Goal: Task Accomplishment & Management: Complete application form

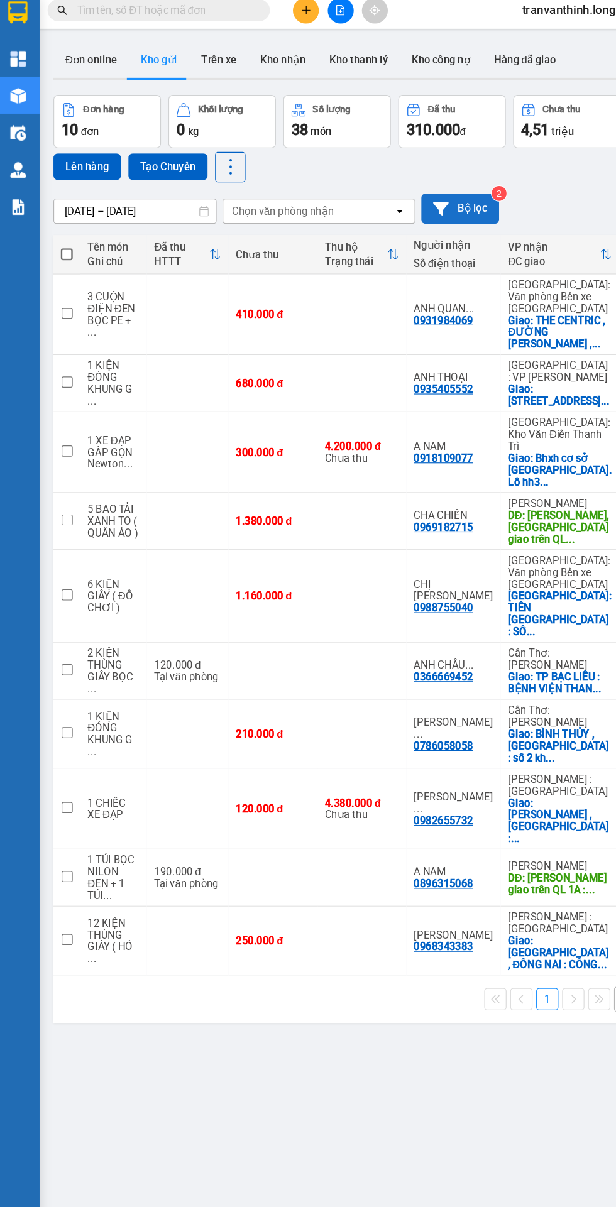
click at [413, 187] on button "Bộ lọc" at bounding box center [394, 184] width 66 height 26
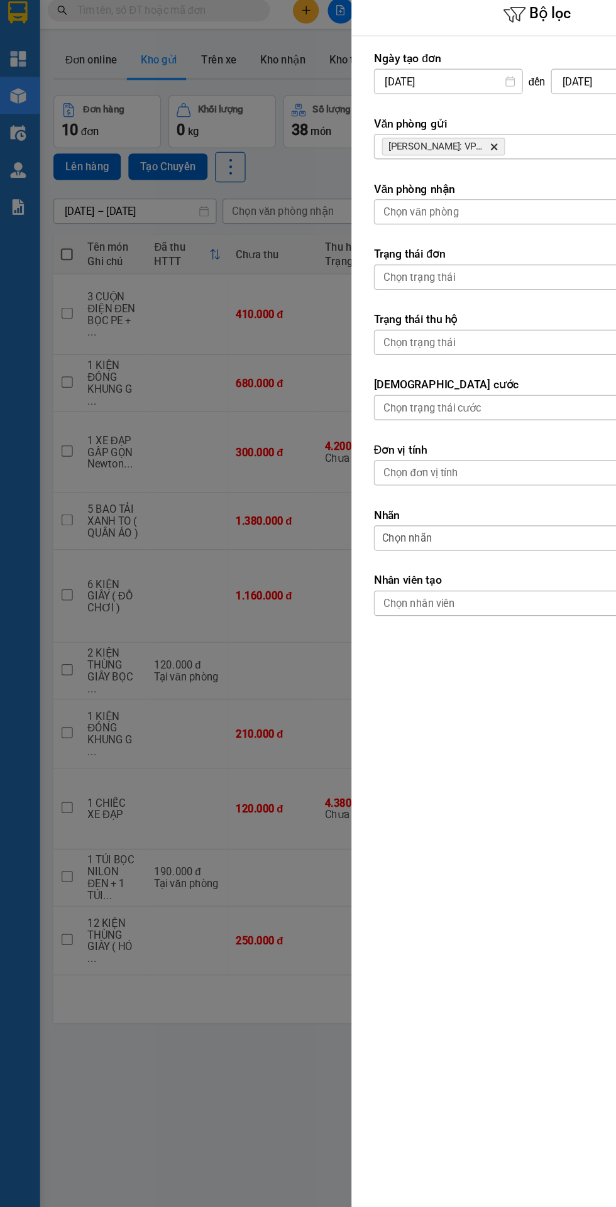
click at [428, 114] on label "Văn phòng gửi" at bounding box center [458, 112] width 276 height 13
click at [434, 131] on input "Selected Hồ Chí Minh: VP Quận Tân Bình." at bounding box center [434, 131] width 1 height 13
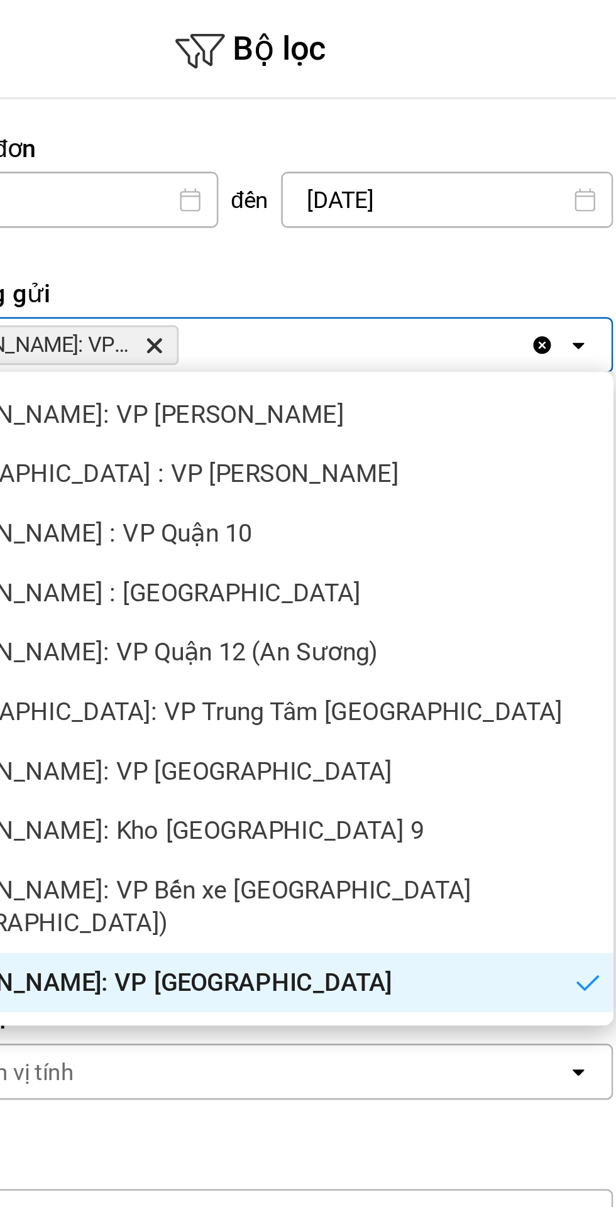
click at [422, 131] on icon "Hồ Chí Minh: VP Quận Tân Bình, close by backspace" at bounding box center [423, 132] width 6 height 6
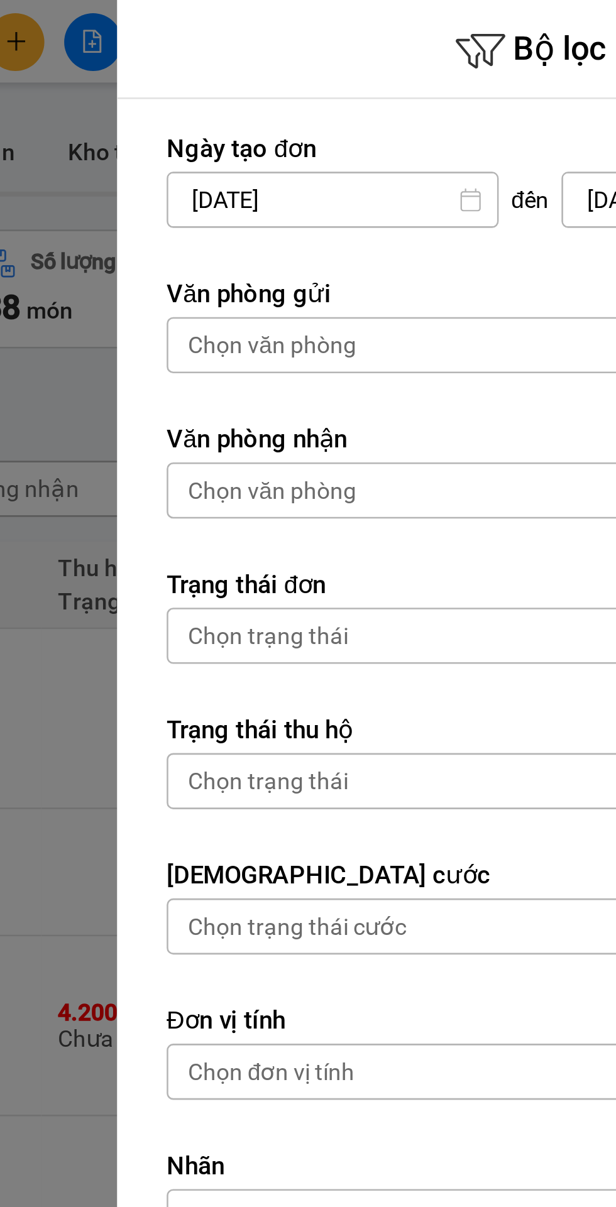
click at [365, 131] on div "Chọn văn phòng" at bounding box center [360, 131] width 64 height 13
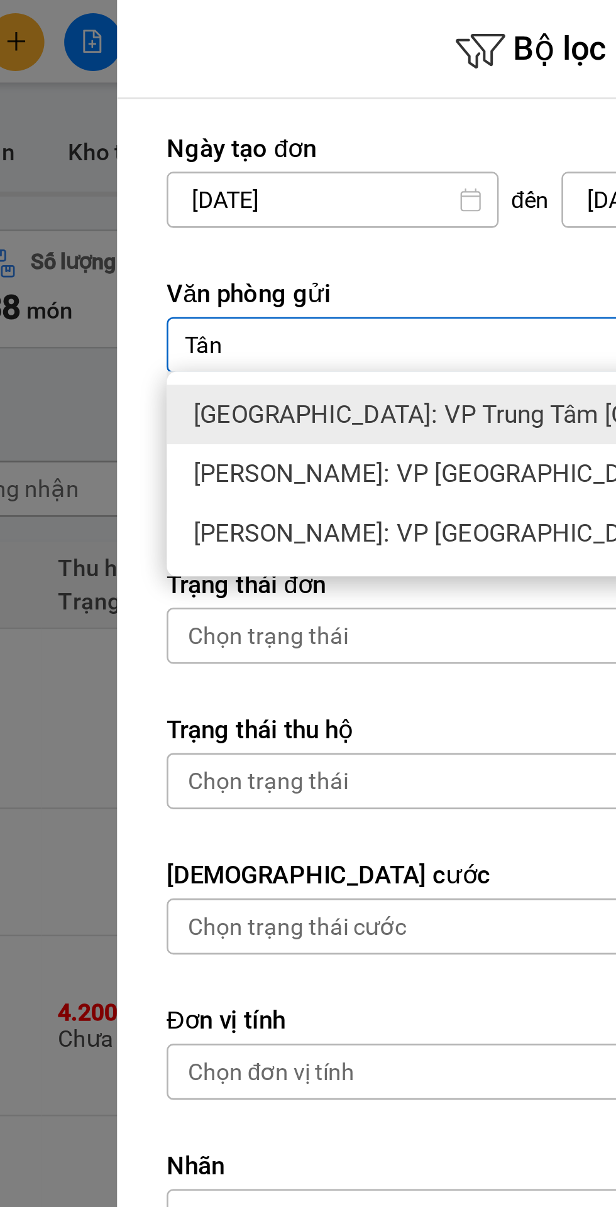
type input "Tân"
click at [393, 204] on span "[PERSON_NAME]: VP [GEOGRAPHIC_DATA]" at bounding box center [421, 203] width 182 height 13
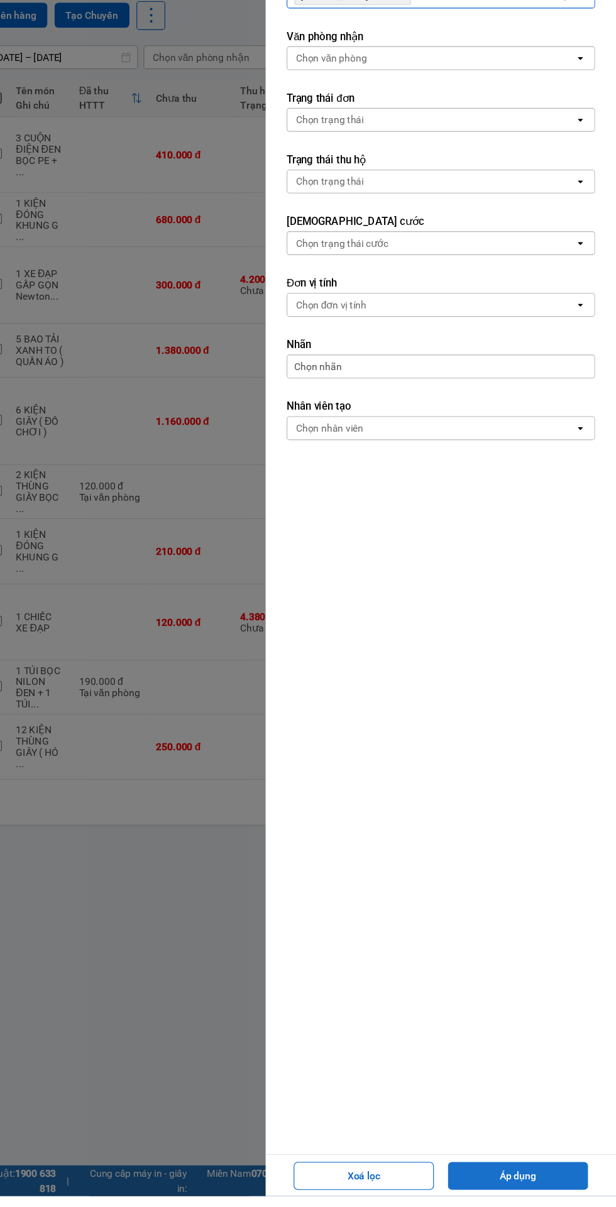
click at [518, 1201] on button "Áp dụng" at bounding box center [528, 1188] width 126 height 25
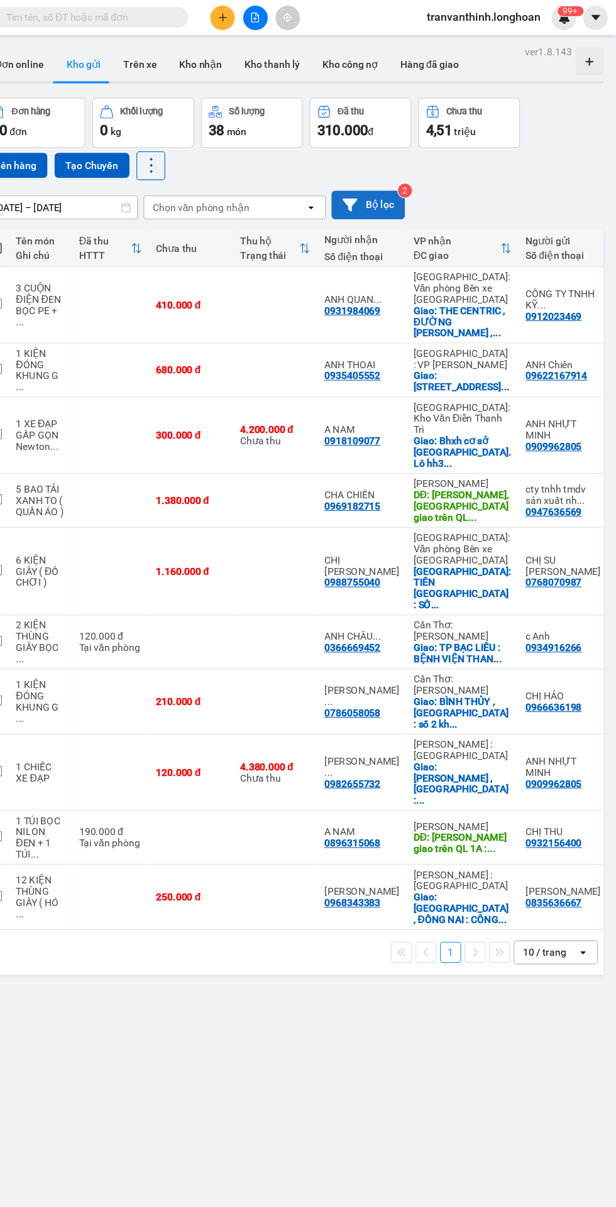
click at [403, 183] on button "Bộ lọc" at bounding box center [394, 184] width 66 height 26
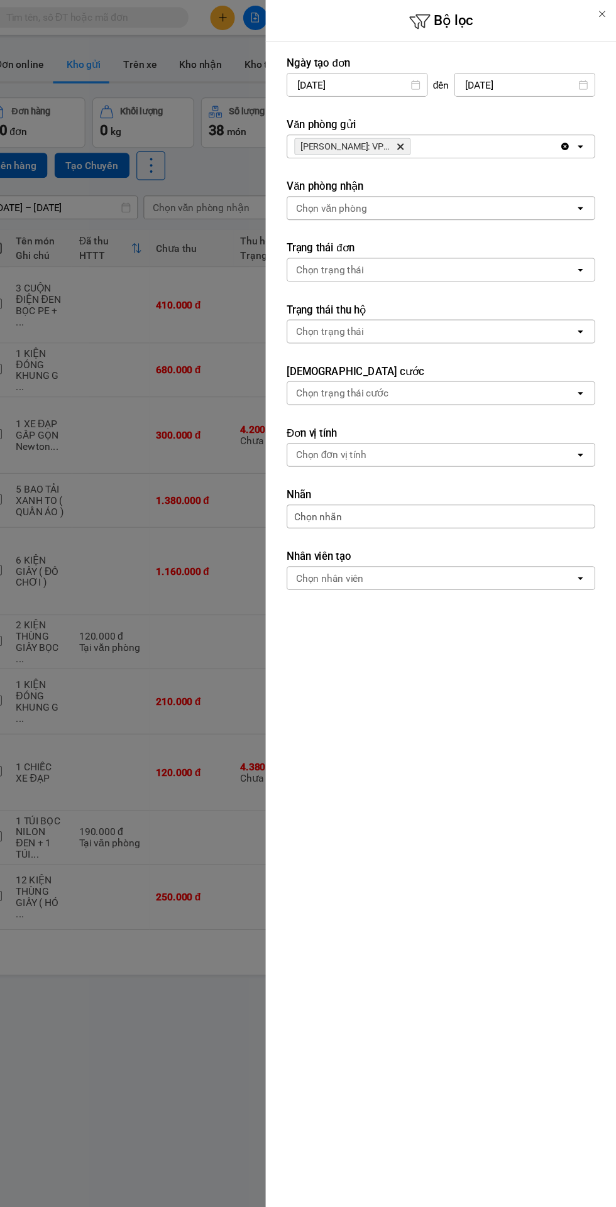
click at [436, 116] on label "Văn phòng gửi" at bounding box center [458, 112] width 276 height 13
click at [421, 131] on icon "Hồ Chí Minh: VP Quận Tân Bình, close by backspace" at bounding box center [423, 132] width 6 height 6
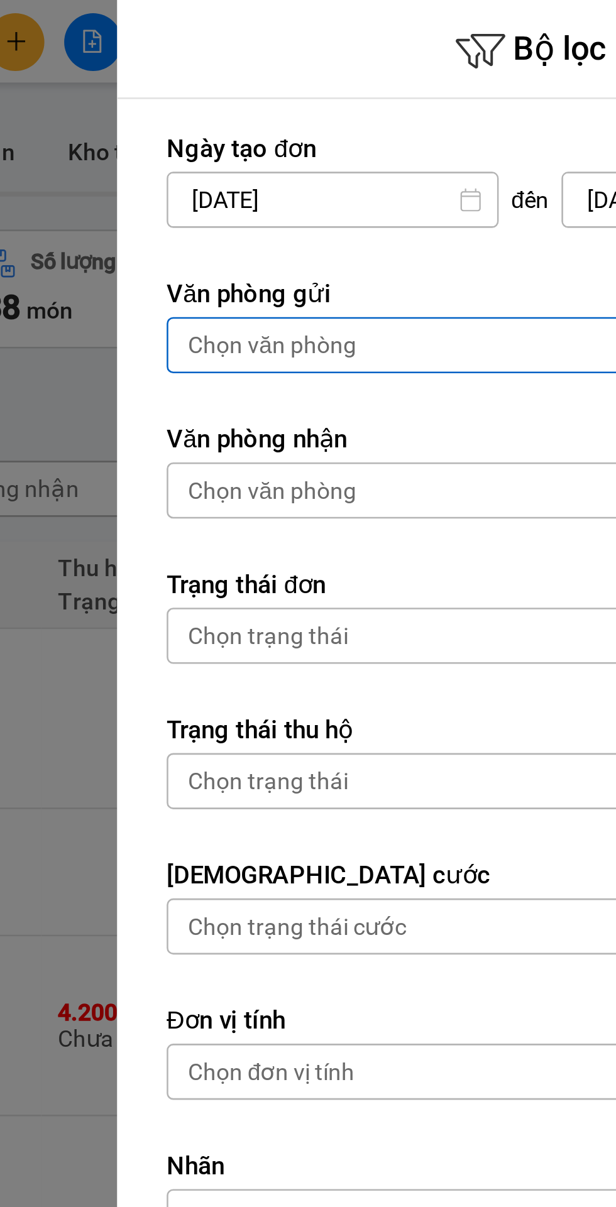
click at [364, 136] on div "Chọn văn phòng" at bounding box center [360, 131] width 64 height 13
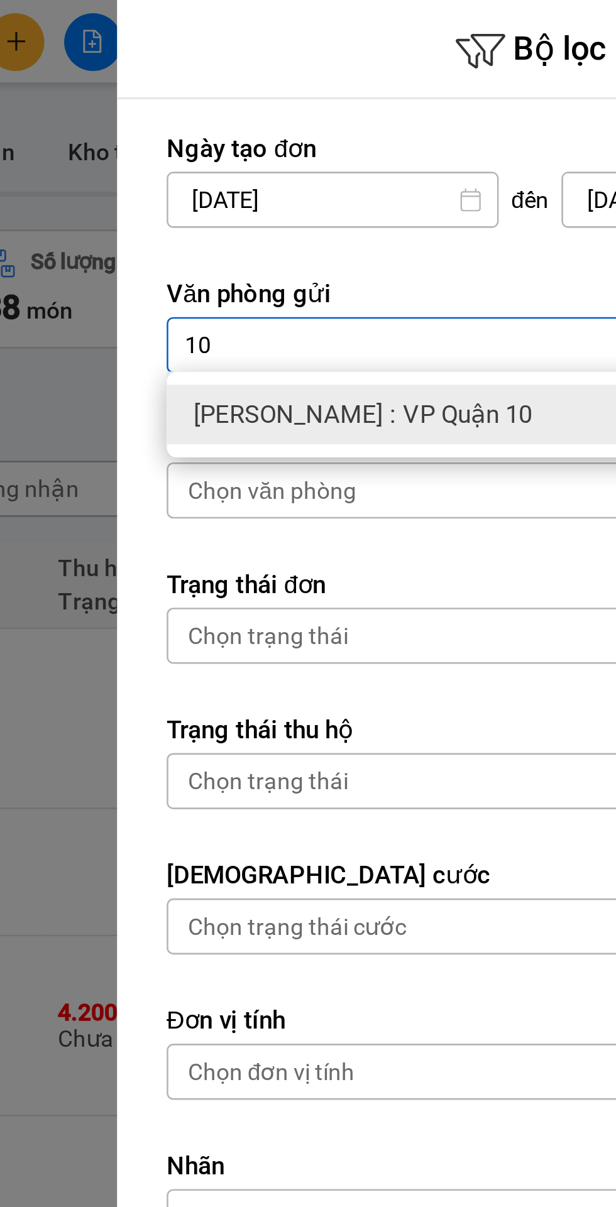
type input "10"
click at [369, 161] on span "[PERSON_NAME] : VP Quận 10" at bounding box center [394, 157] width 129 height 13
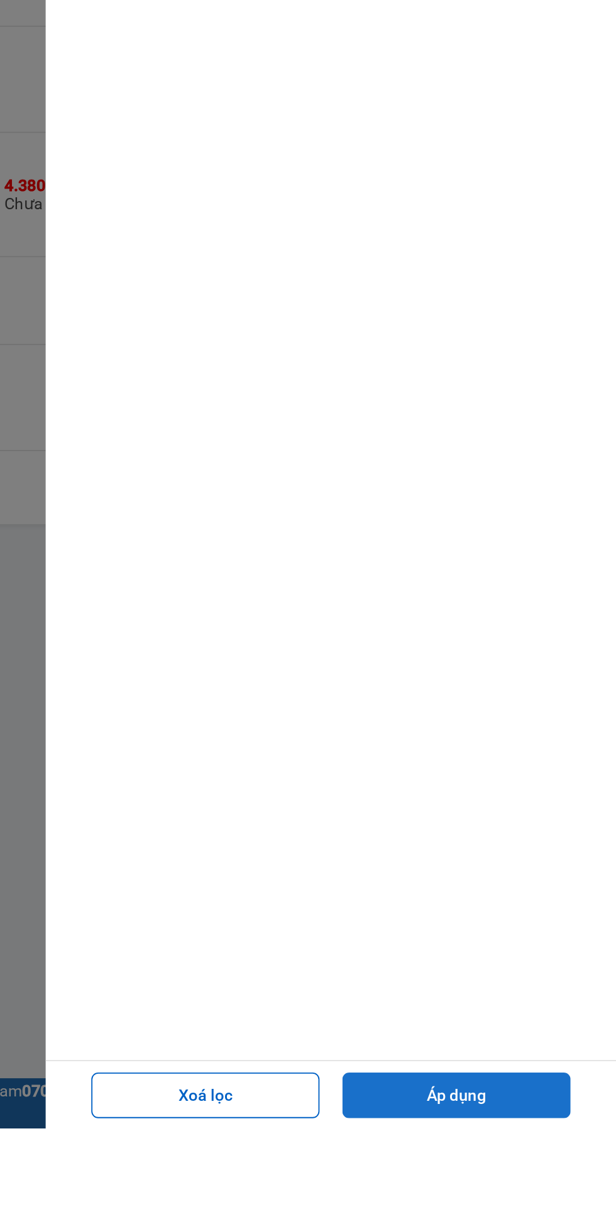
click at [546, 1201] on button "Áp dụng" at bounding box center [528, 1188] width 126 height 25
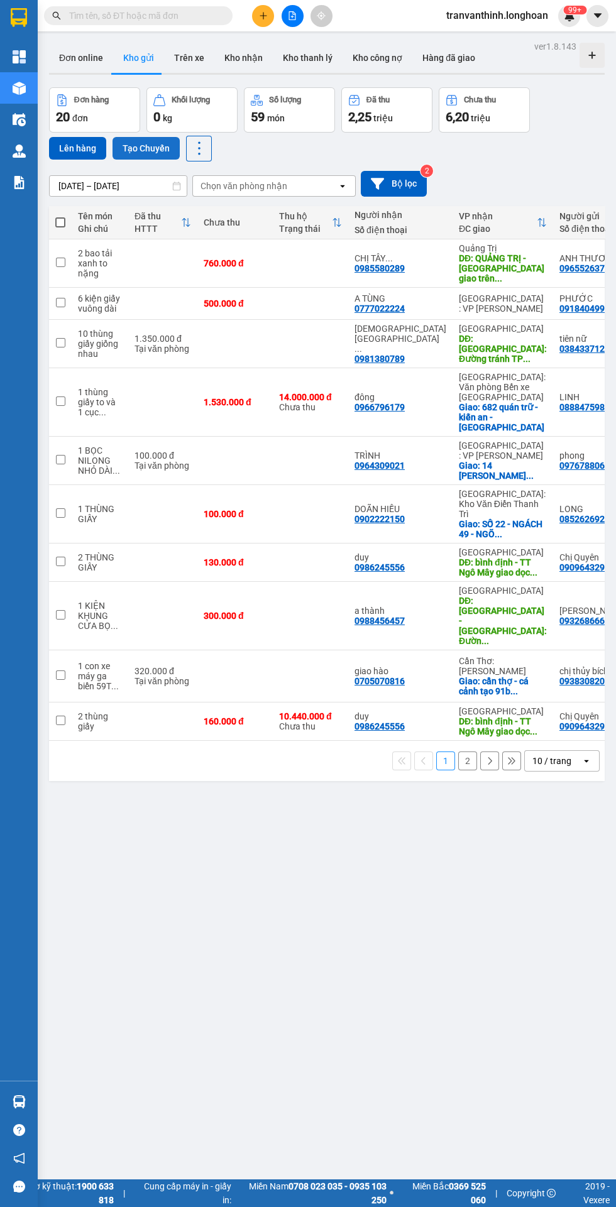
click at [141, 151] on button "Tạo Chuyến" at bounding box center [145, 148] width 67 height 23
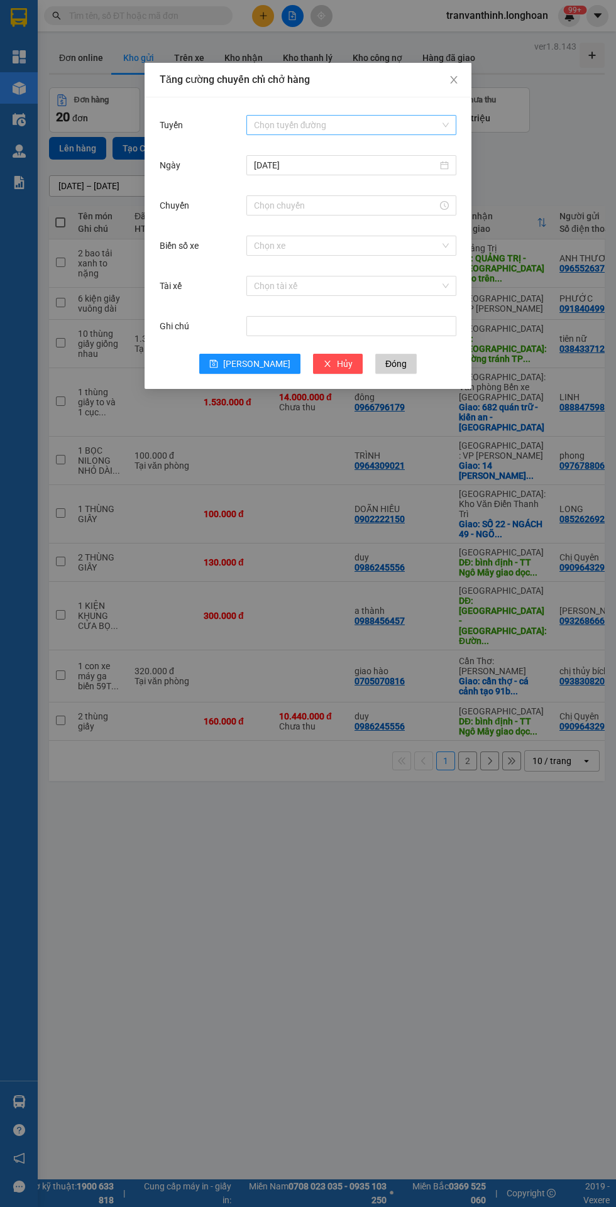
click at [354, 122] on input "Tuyến" at bounding box center [347, 125] width 186 height 19
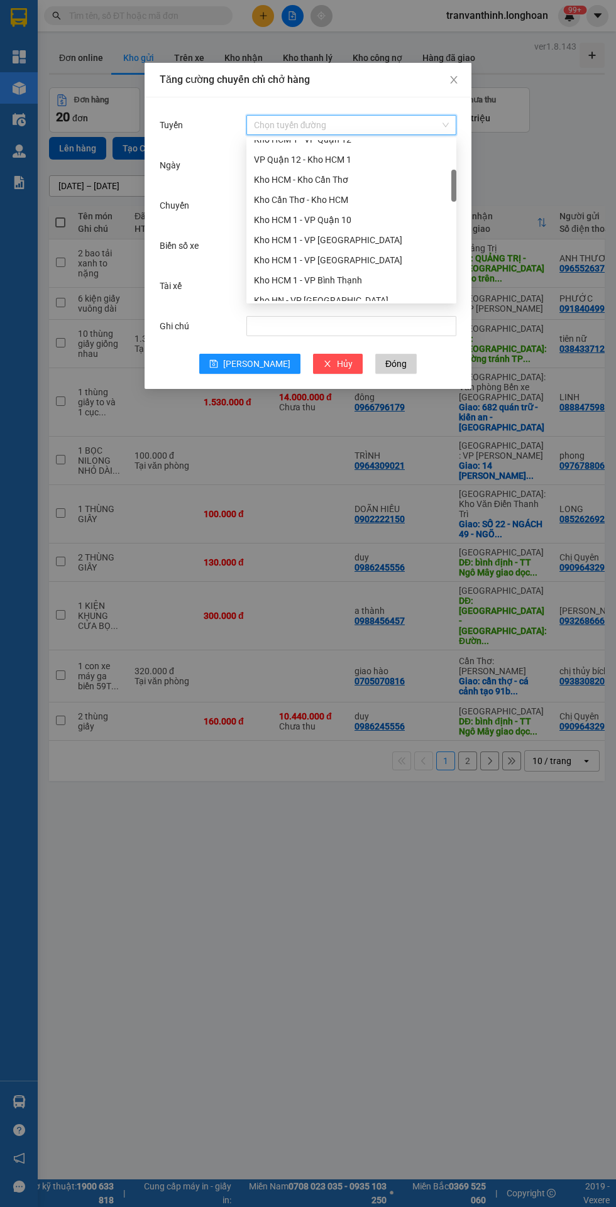
scroll to position [195, 0]
click at [320, 222] on div "Kho HCM 1 - VP Quận 10" at bounding box center [351, 217] width 195 height 14
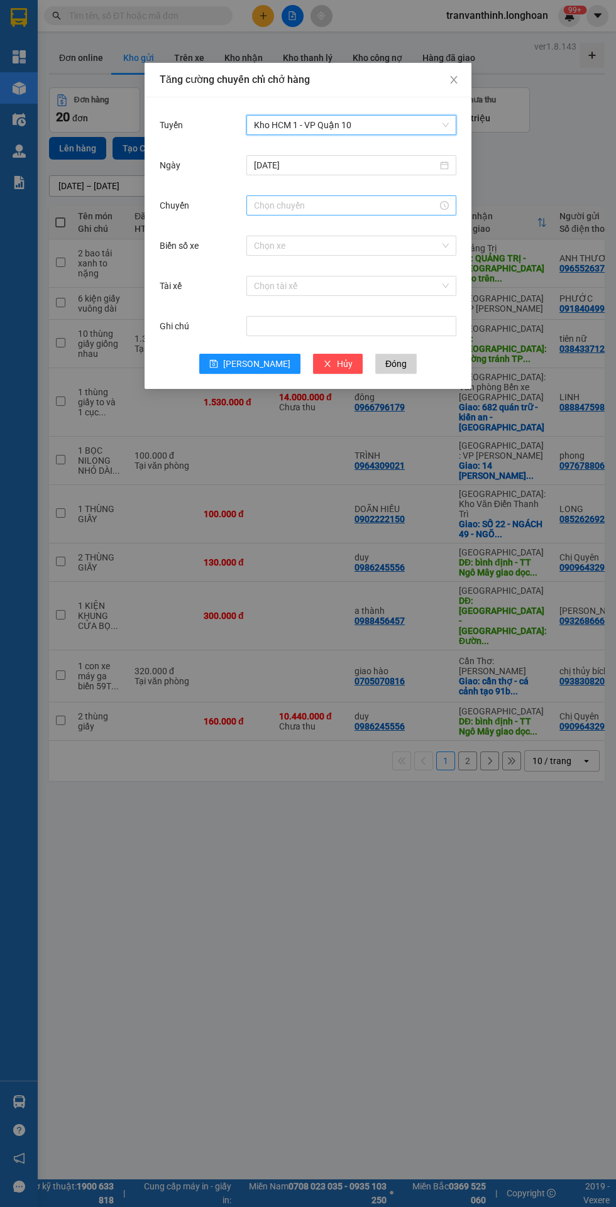
click at [281, 204] on input "Chuyến" at bounding box center [345, 205] width 183 height 14
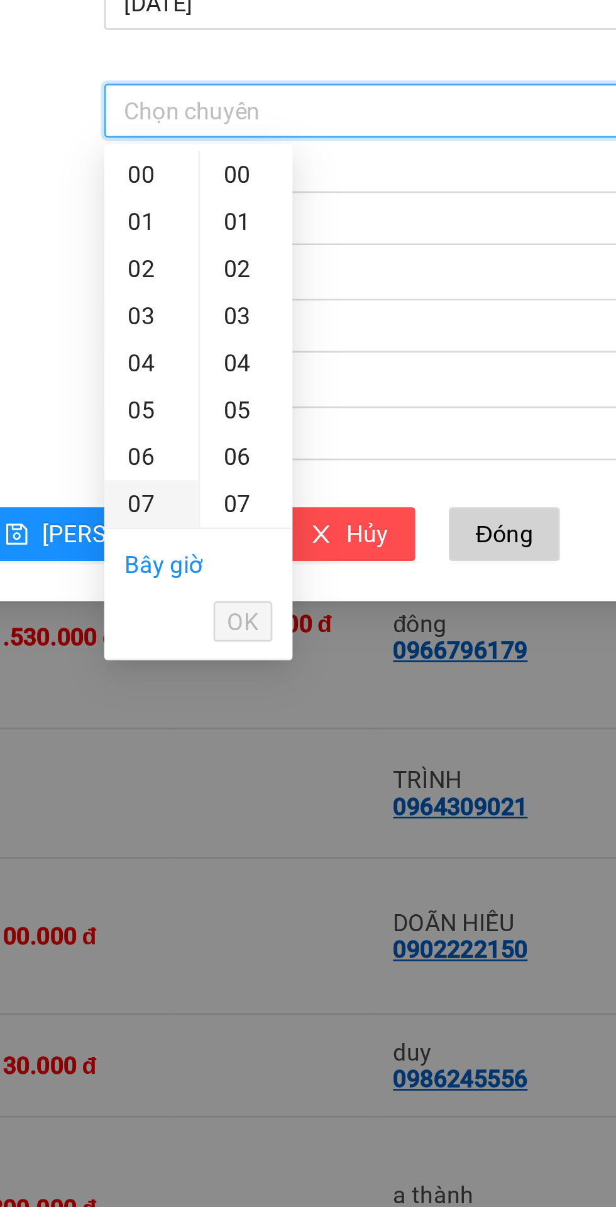
click at [258, 349] on div "07" at bounding box center [263, 353] width 35 height 18
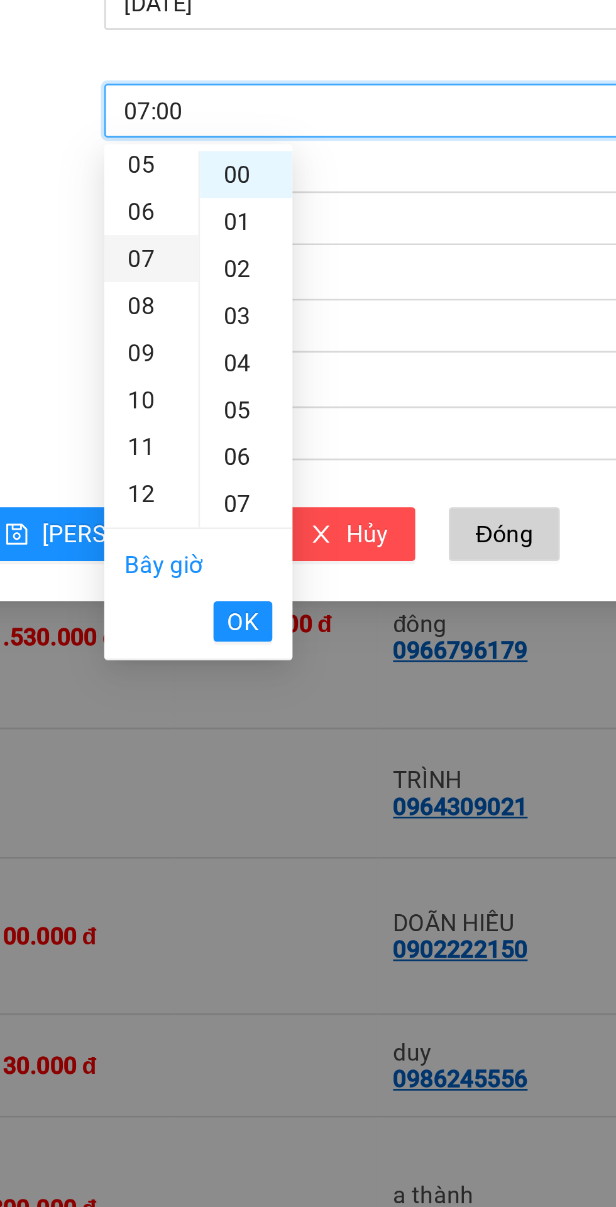
scroll to position [123, 0]
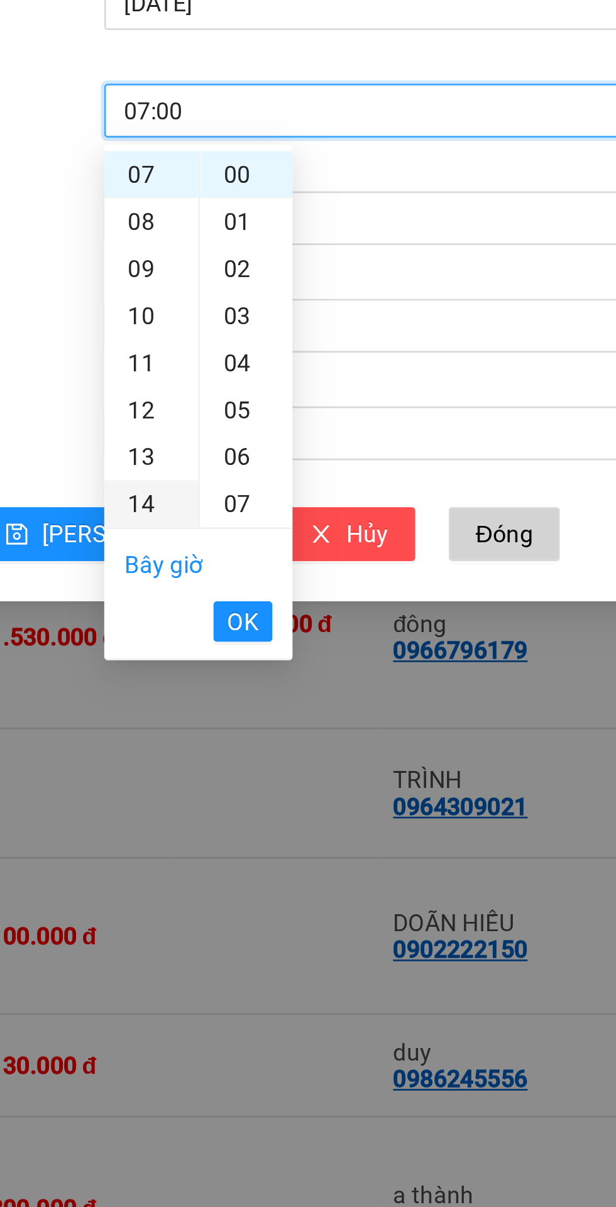
click at [256, 352] on div "14" at bounding box center [263, 353] width 35 height 18
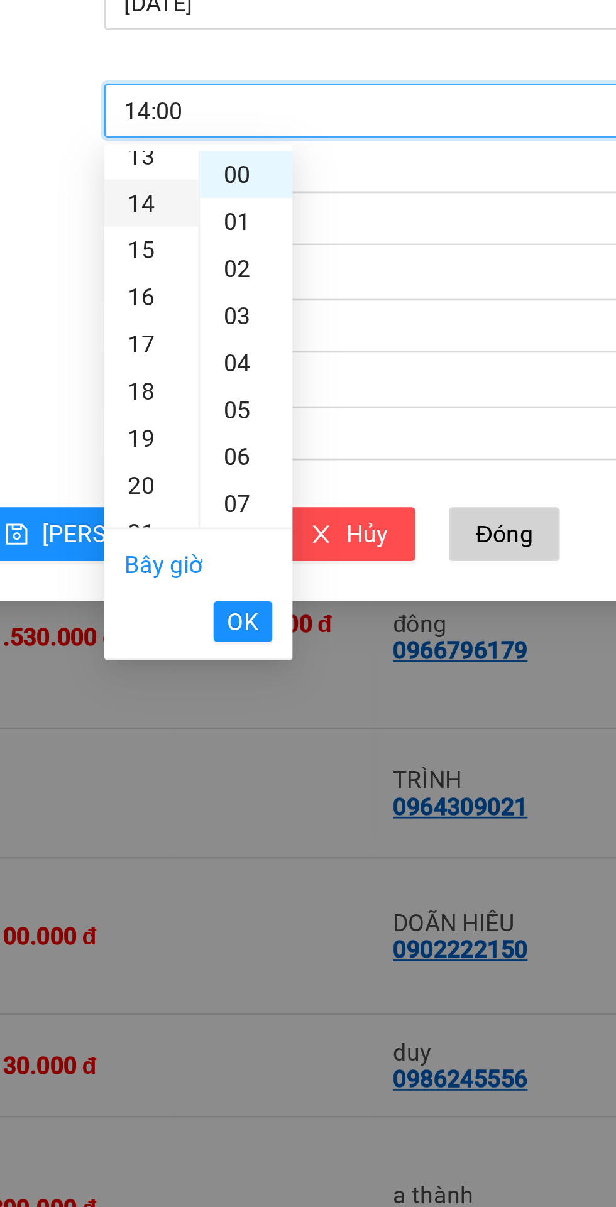
scroll to position [246, 0]
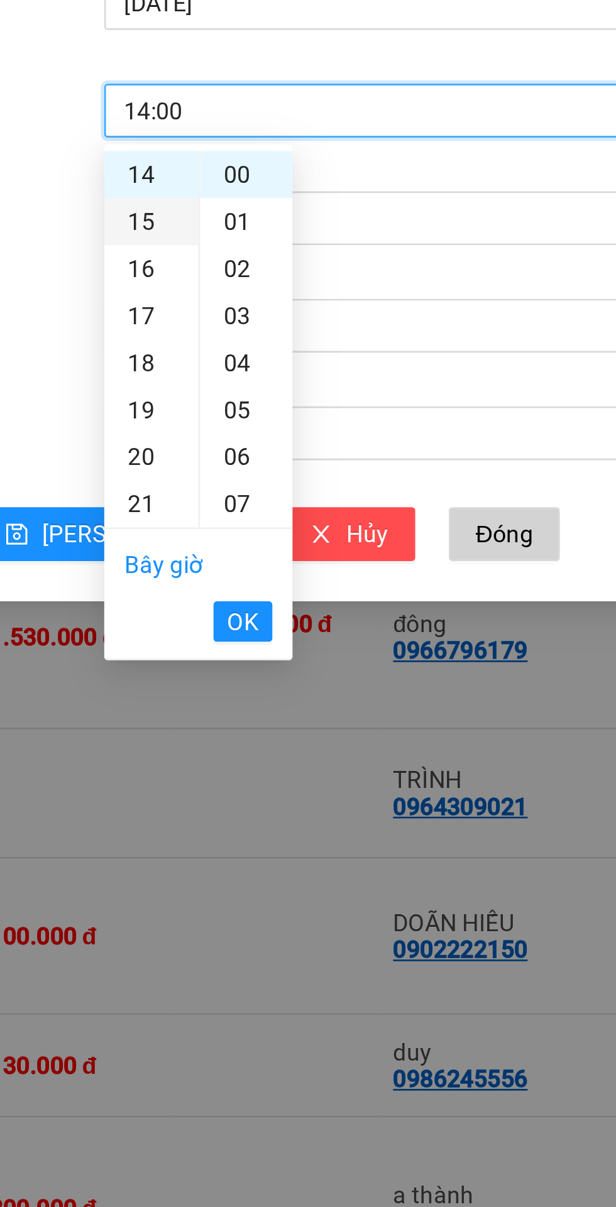
click at [261, 246] on div "15" at bounding box center [263, 247] width 35 height 18
type input "15:00"
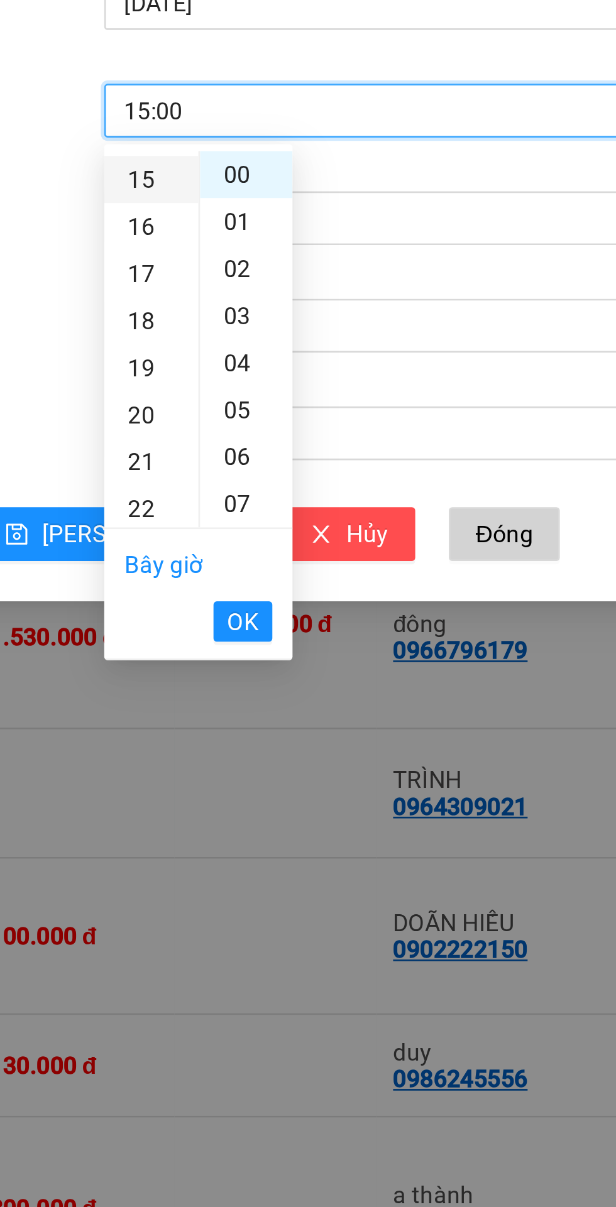
scroll to position [264, 0]
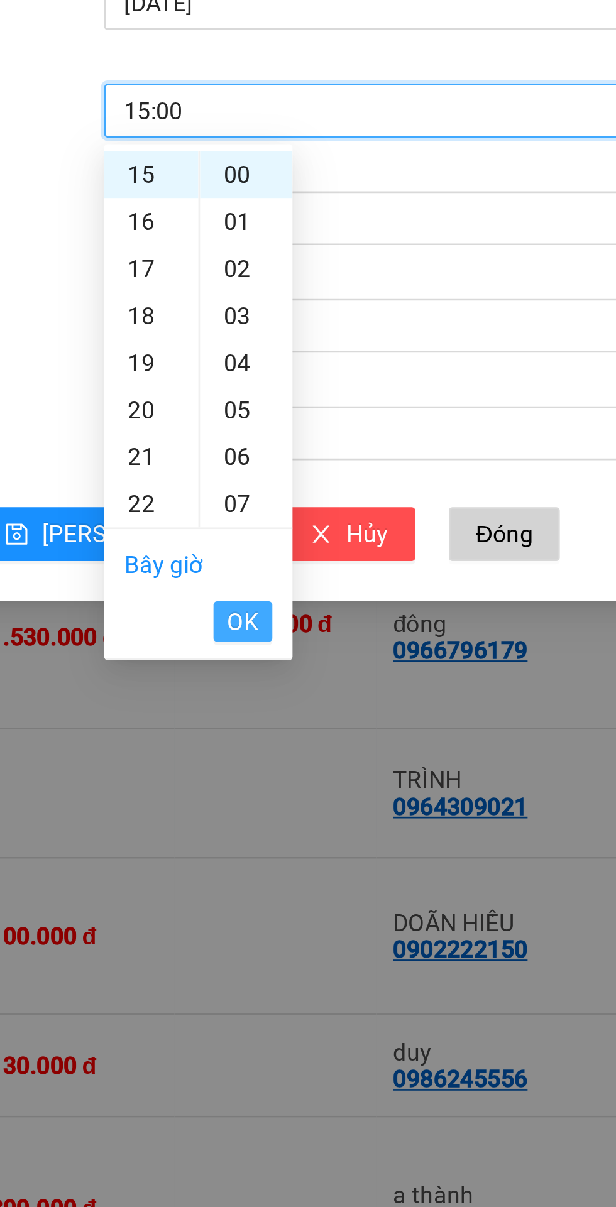
click at [304, 389] on button "OK" at bounding box center [298, 396] width 22 height 15
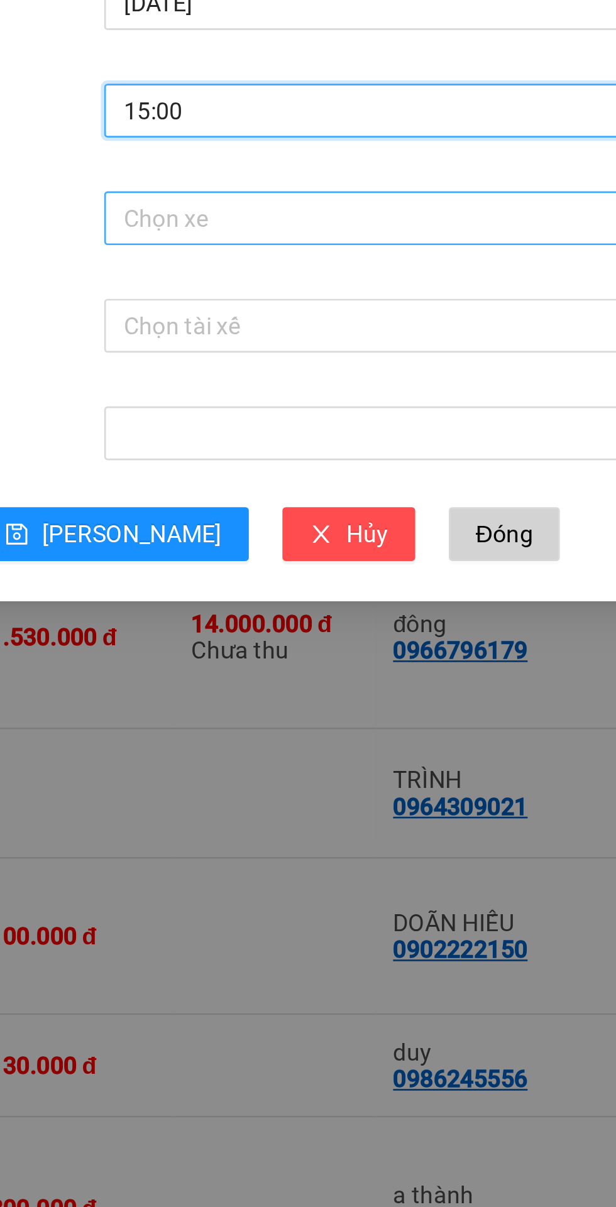
click at [271, 241] on input "Biển số xe" at bounding box center [347, 245] width 186 height 19
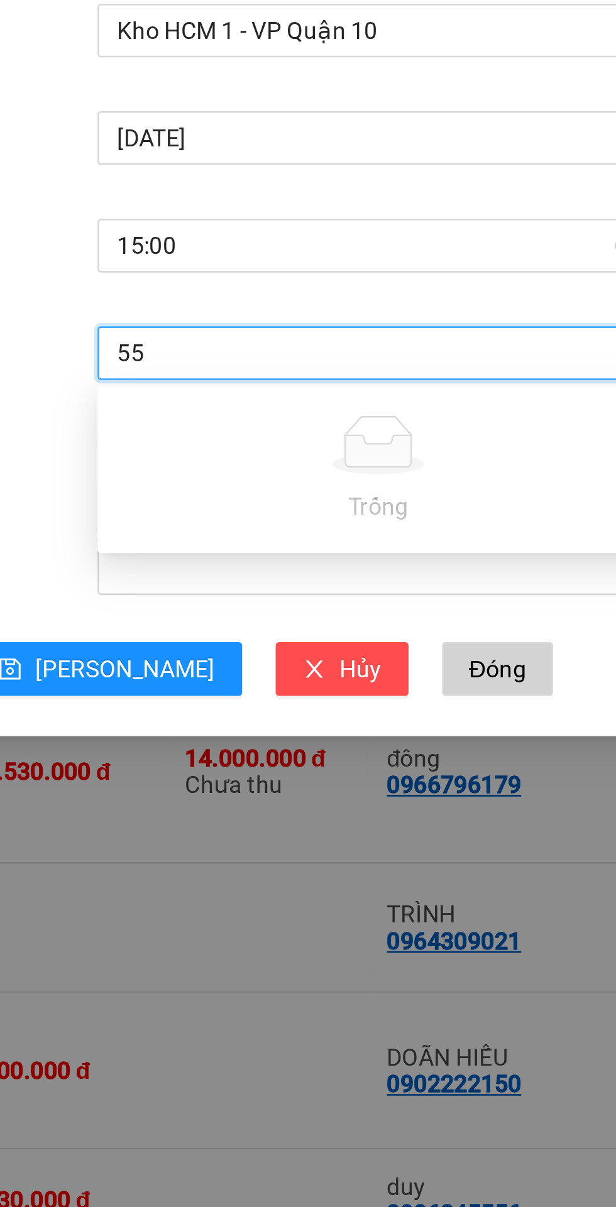
type input "5"
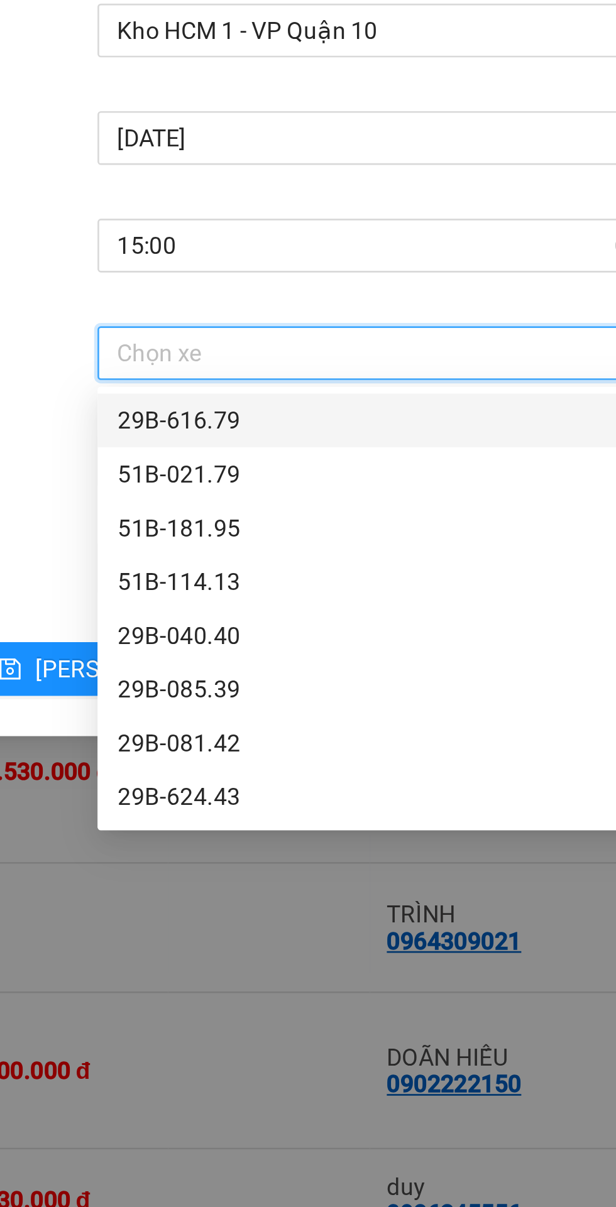
type input "2"
type input "02"
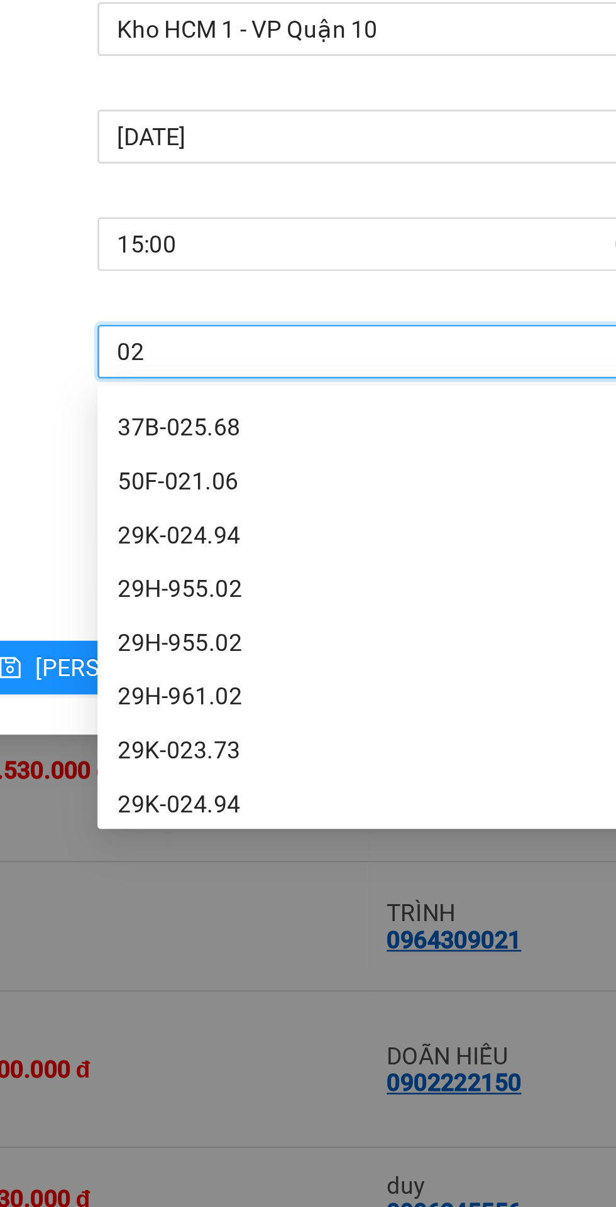
scroll to position [36, 0]
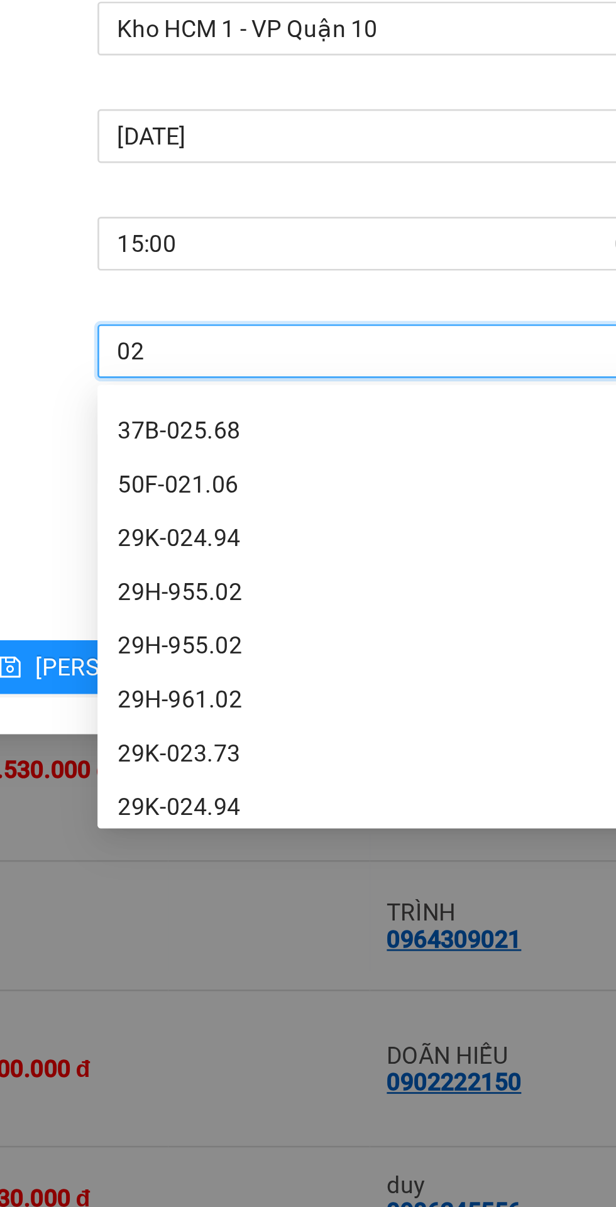
click at [276, 339] on div "29H-955.02" at bounding box center [351, 335] width 195 height 14
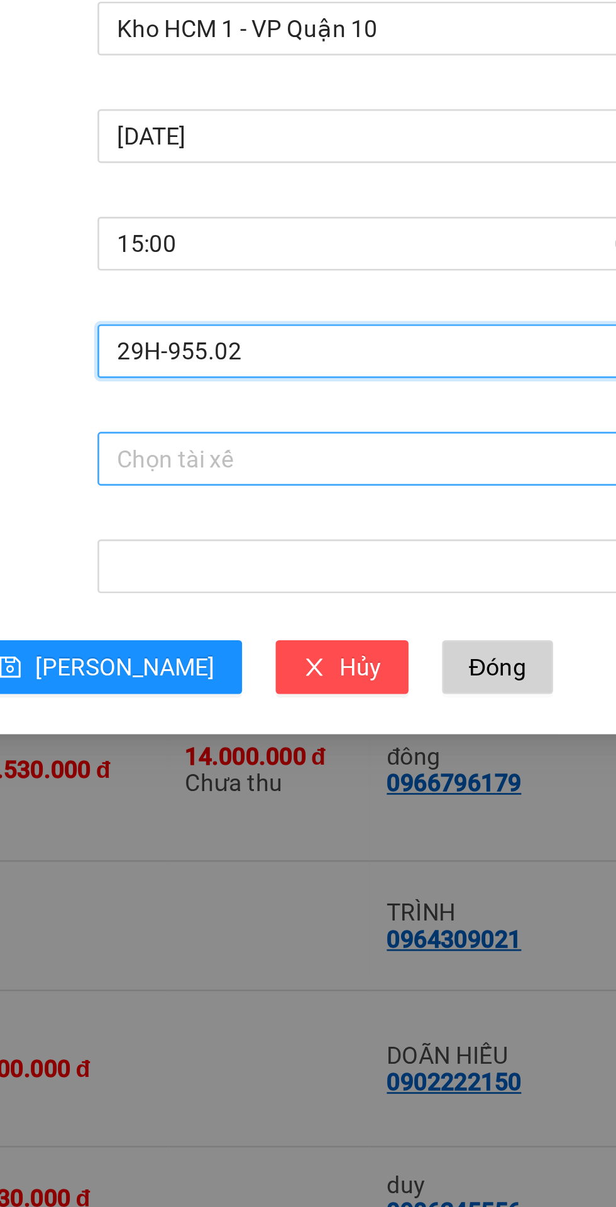
click at [278, 288] on input "Tài xế" at bounding box center [347, 285] width 186 height 19
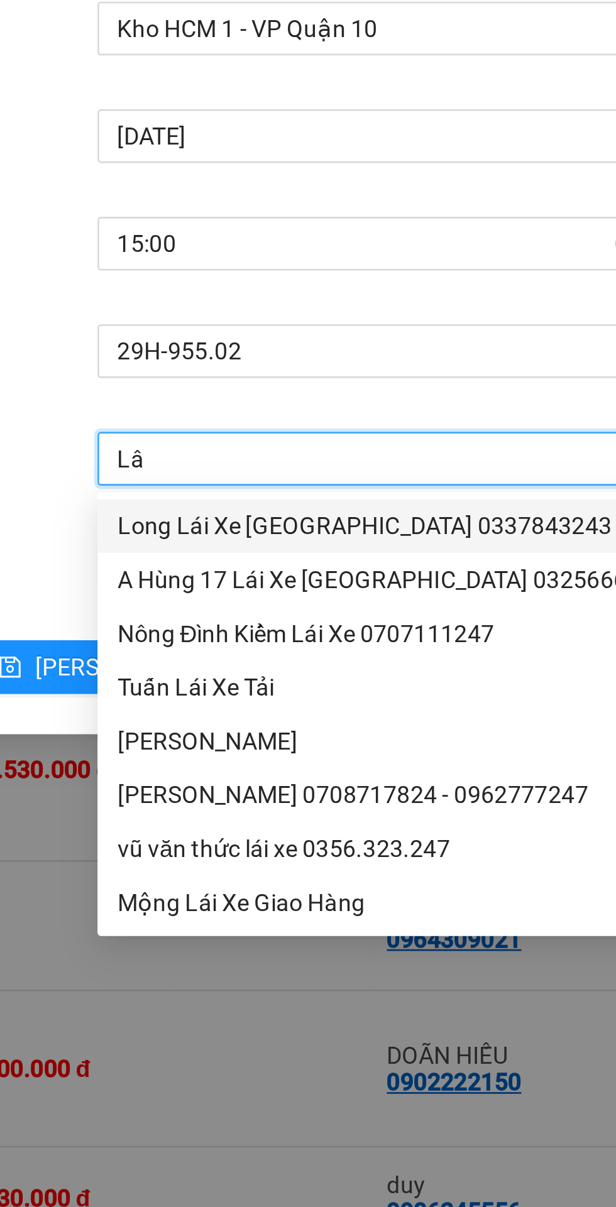
type input "Lân"
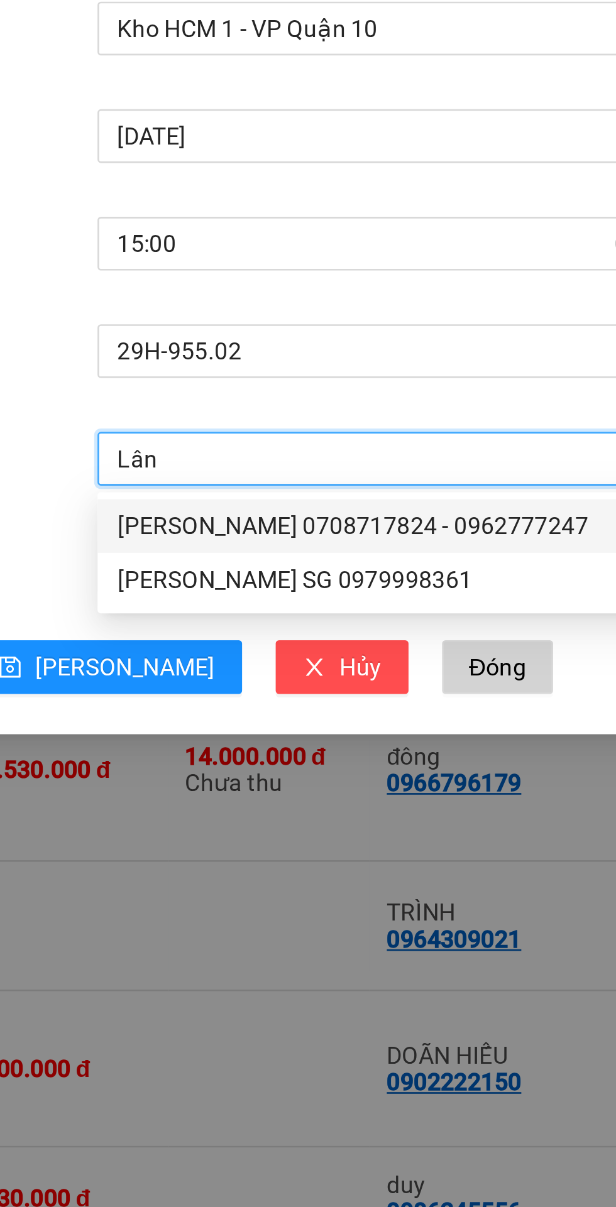
click at [287, 327] on div "[PERSON_NAME] SG 0979998361" at bounding box center [351, 331] width 195 height 14
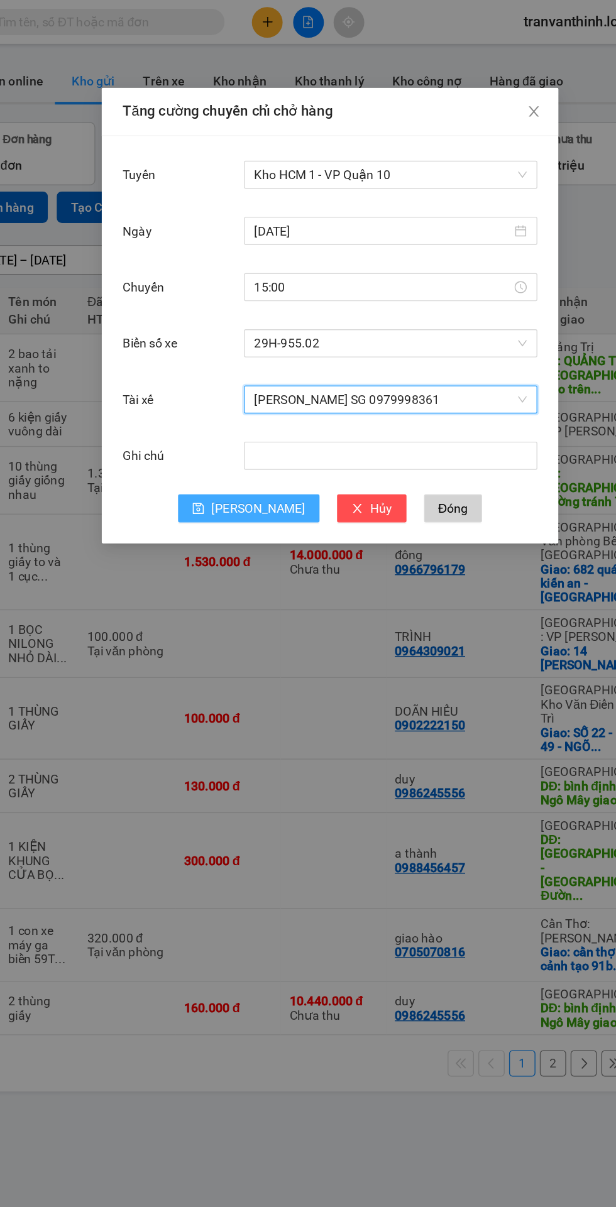
click at [218, 364] on icon "save" at bounding box center [214, 364] width 8 height 8
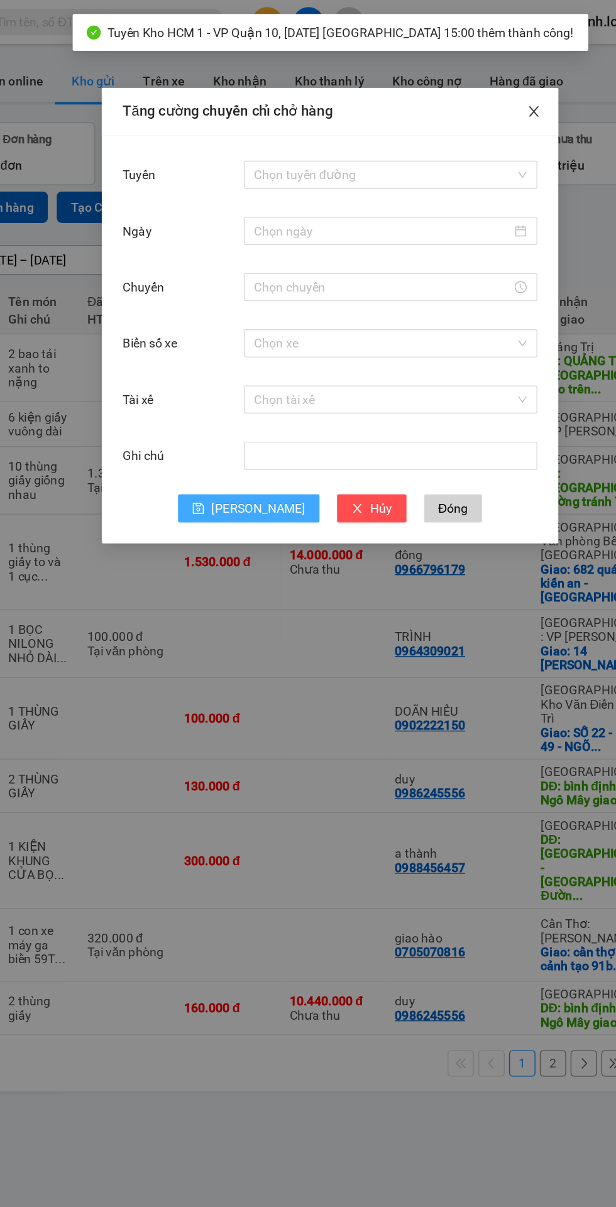
click at [452, 77] on icon "close" at bounding box center [453, 80] width 10 height 10
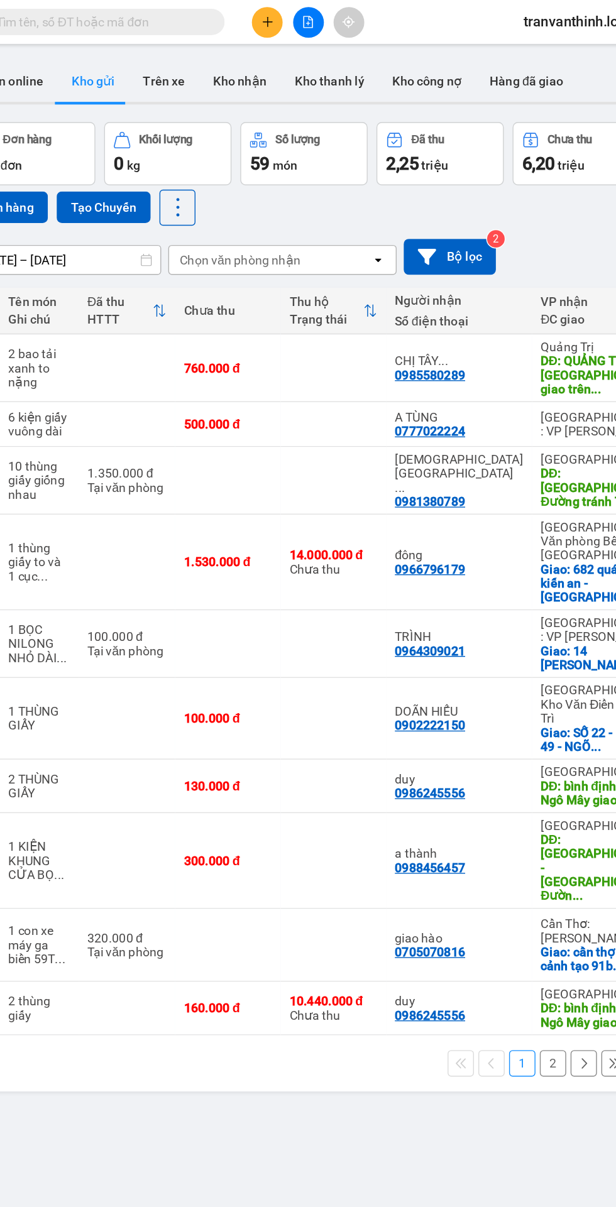
click at [291, 15] on icon "file-add" at bounding box center [292, 15] width 7 height 9
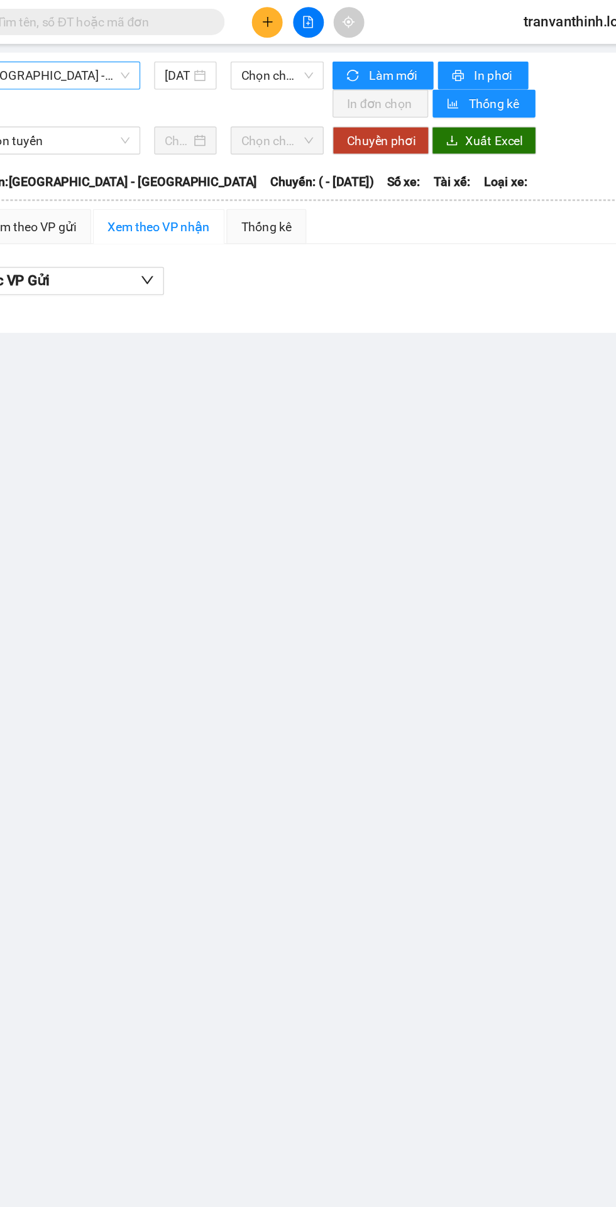
click at [113, 53] on span "[GEOGRAPHIC_DATA] - [GEOGRAPHIC_DATA]" at bounding box center [111, 54] width 107 height 19
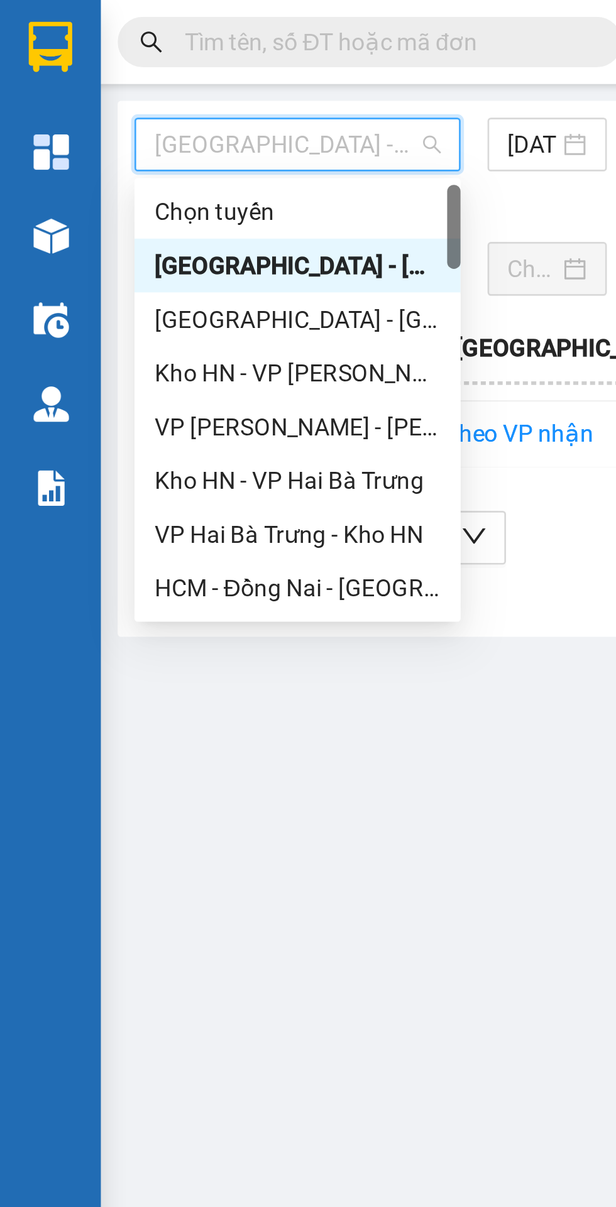
type input "9"
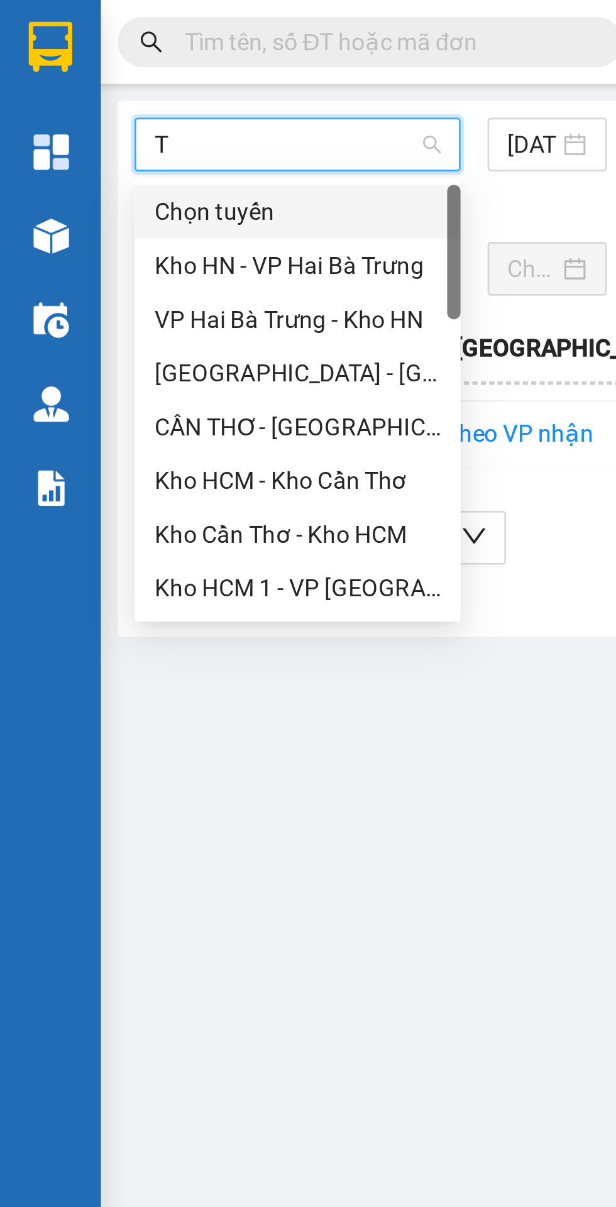
type input "Td"
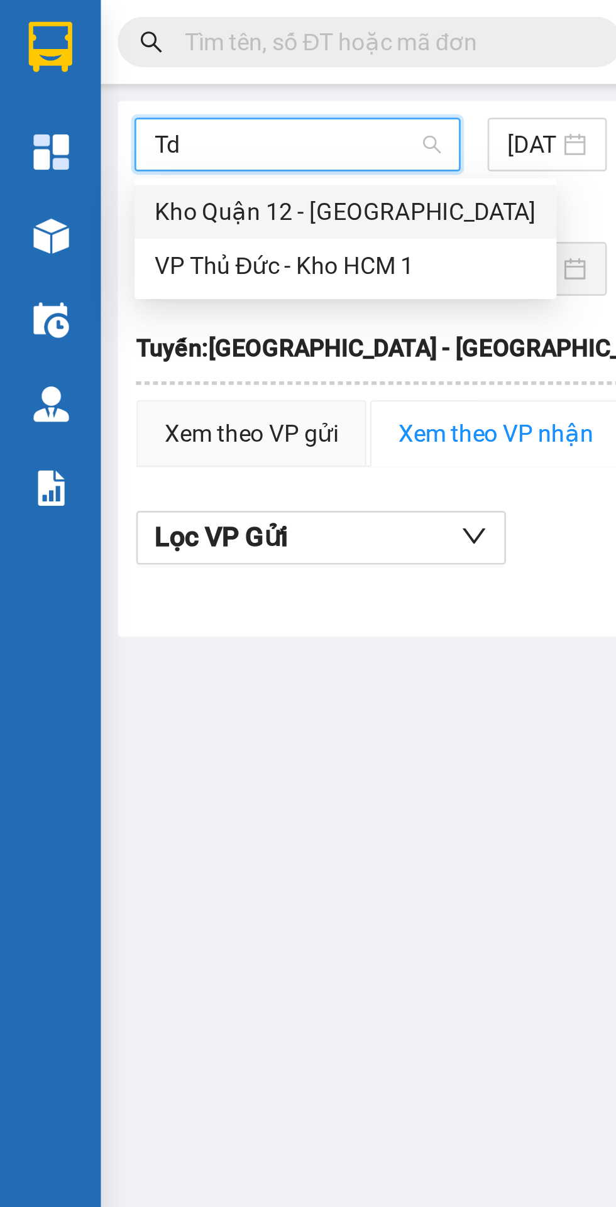
click at [80, 106] on div "VP Thủ Đức - Kho HCM 1" at bounding box center [129, 99] width 143 height 14
type input "[DATE]"
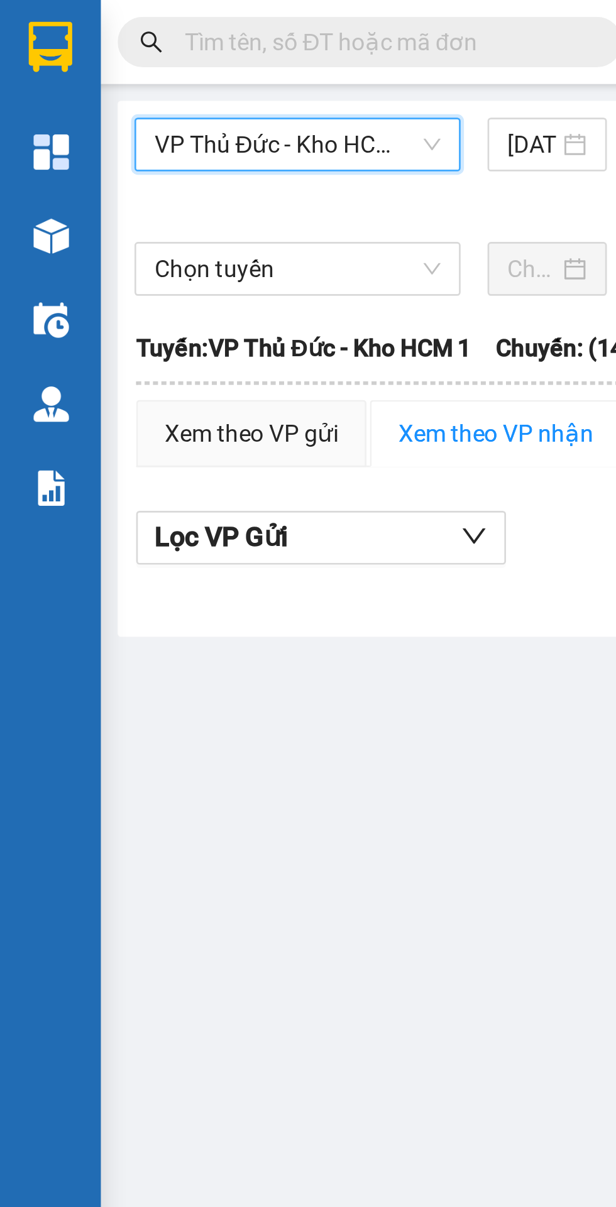
click at [102, 50] on span "VP Thủ Đức - Kho HCM 1" at bounding box center [111, 54] width 107 height 19
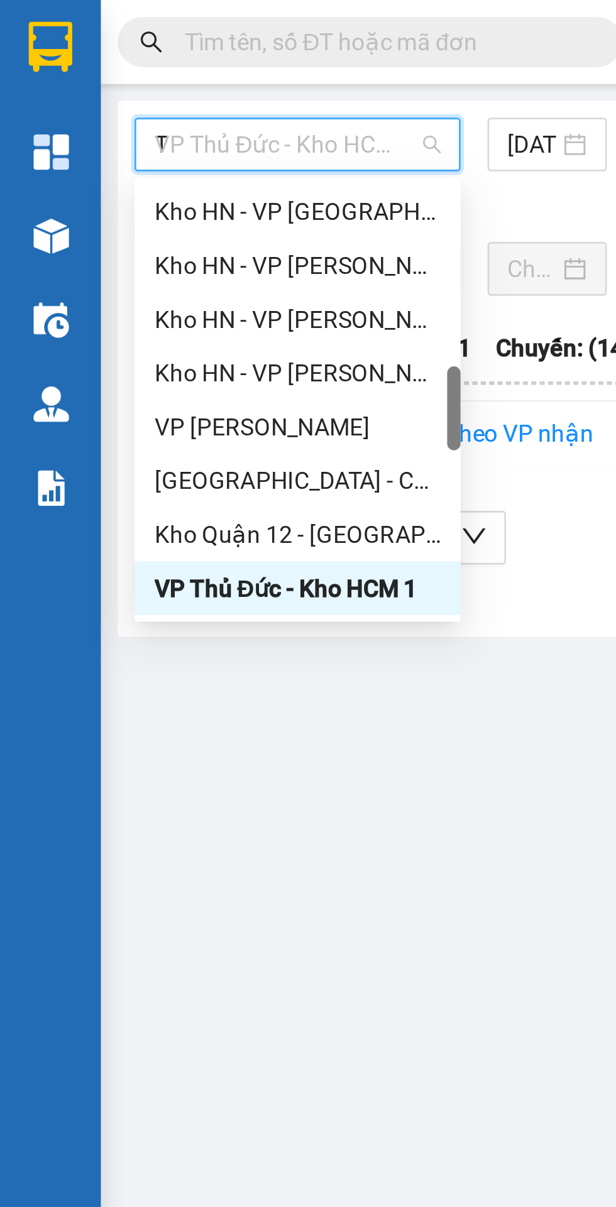
scroll to position [322, 0]
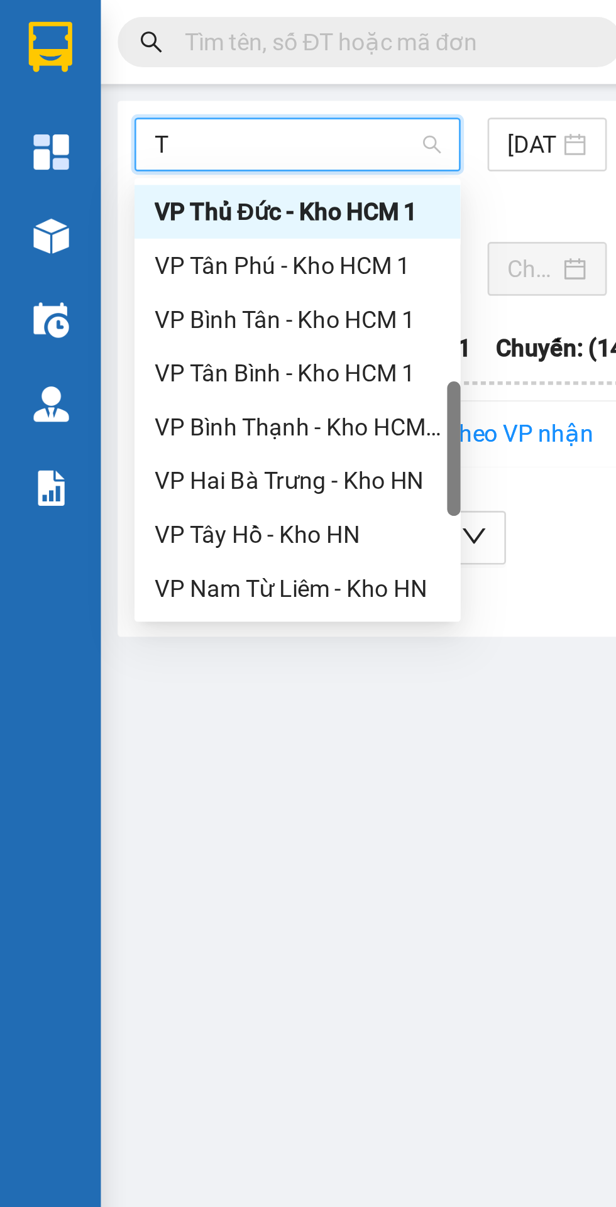
type input "Td"
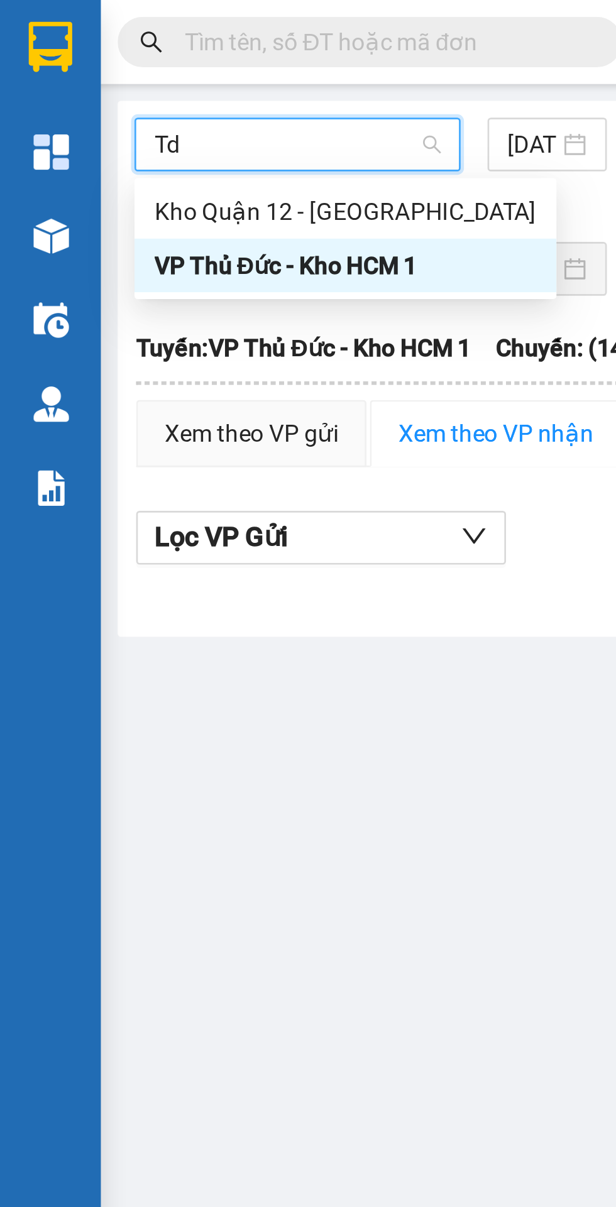
scroll to position [0, 0]
click at [69, 72] on div "Kho Quận 12 - [GEOGRAPHIC_DATA]" at bounding box center [129, 79] width 158 height 20
type input "[DATE]"
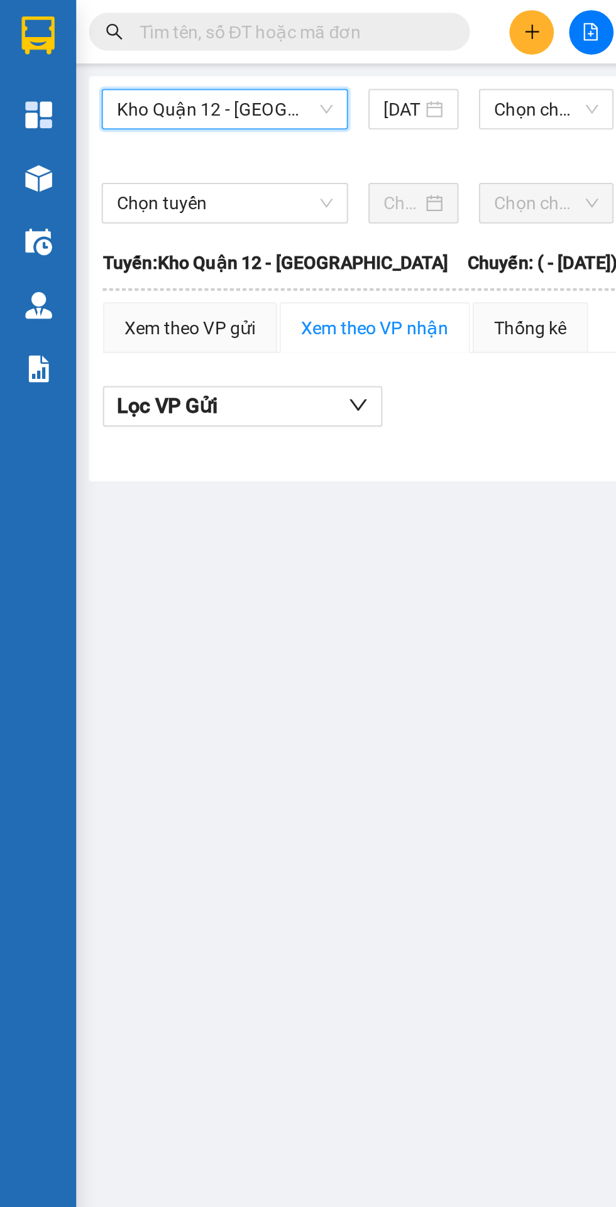
click at [23, 91] on img at bounding box center [19, 88] width 13 height 13
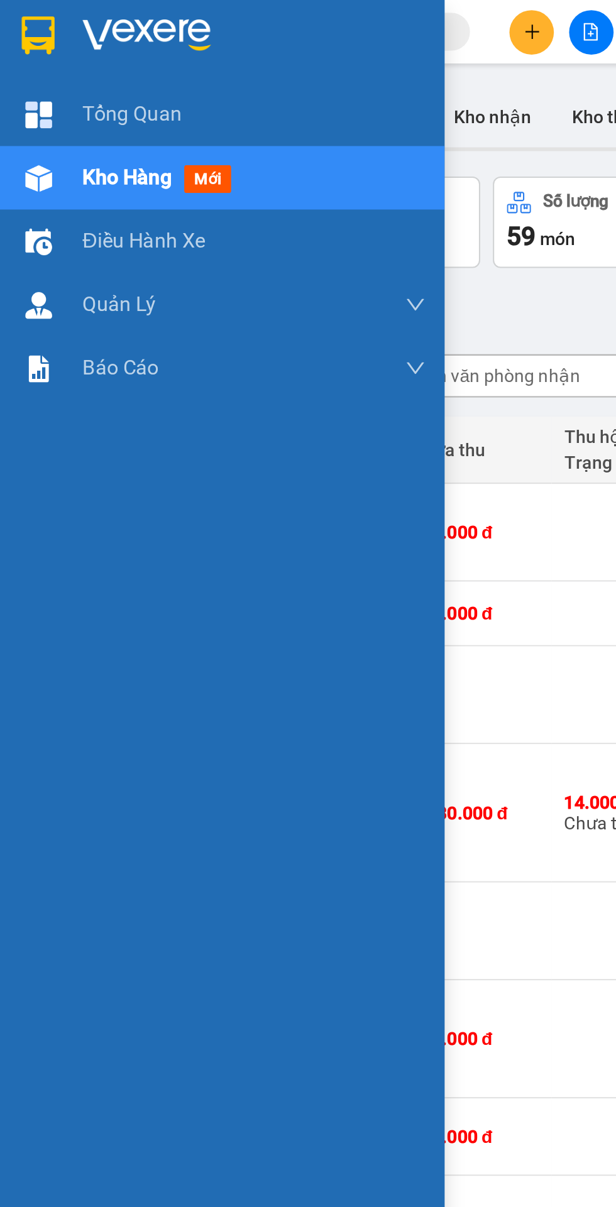
click at [280, 299] on td at bounding box center [310, 304] width 75 height 32
checkbox input "true"
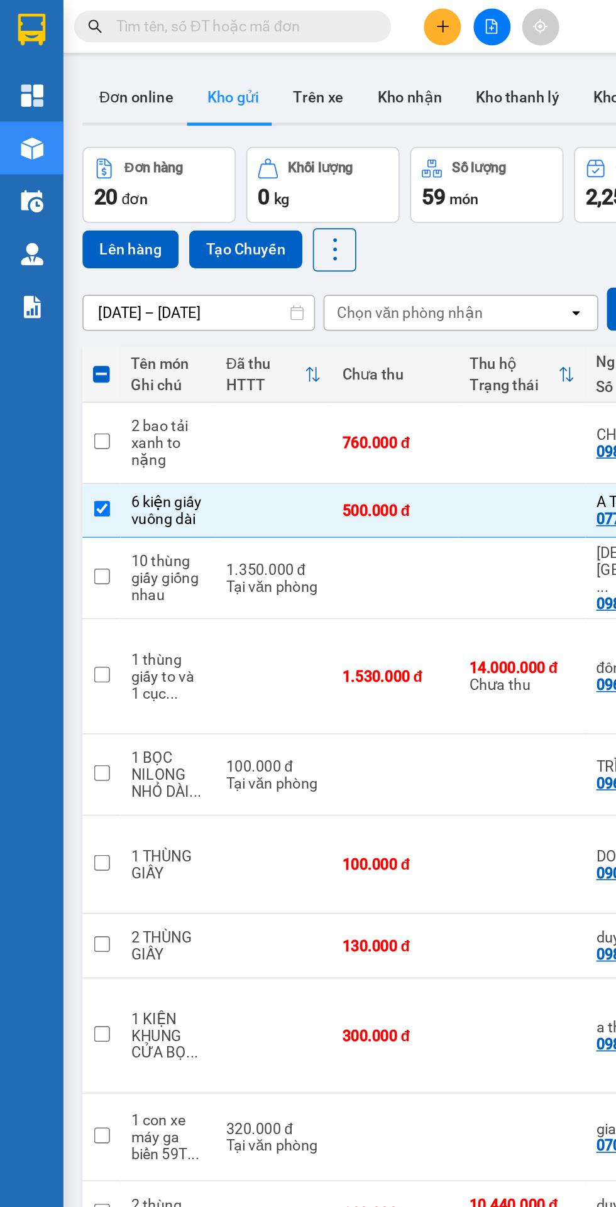
scroll to position [0, 1]
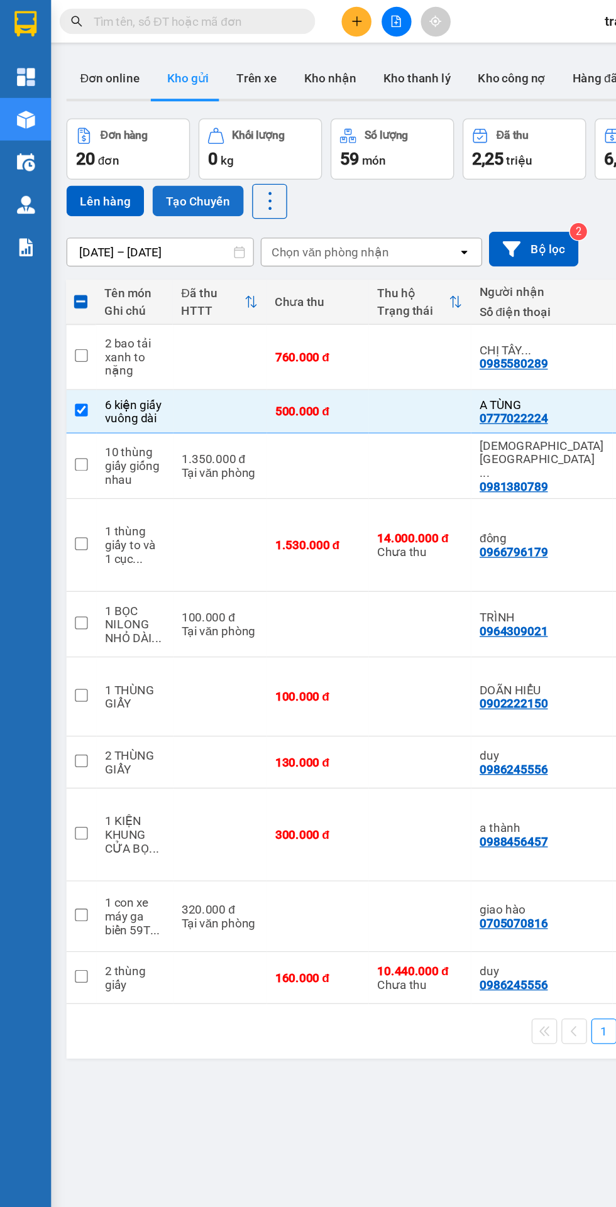
click at [132, 145] on button "Tạo Chuyến" at bounding box center [145, 148] width 67 height 23
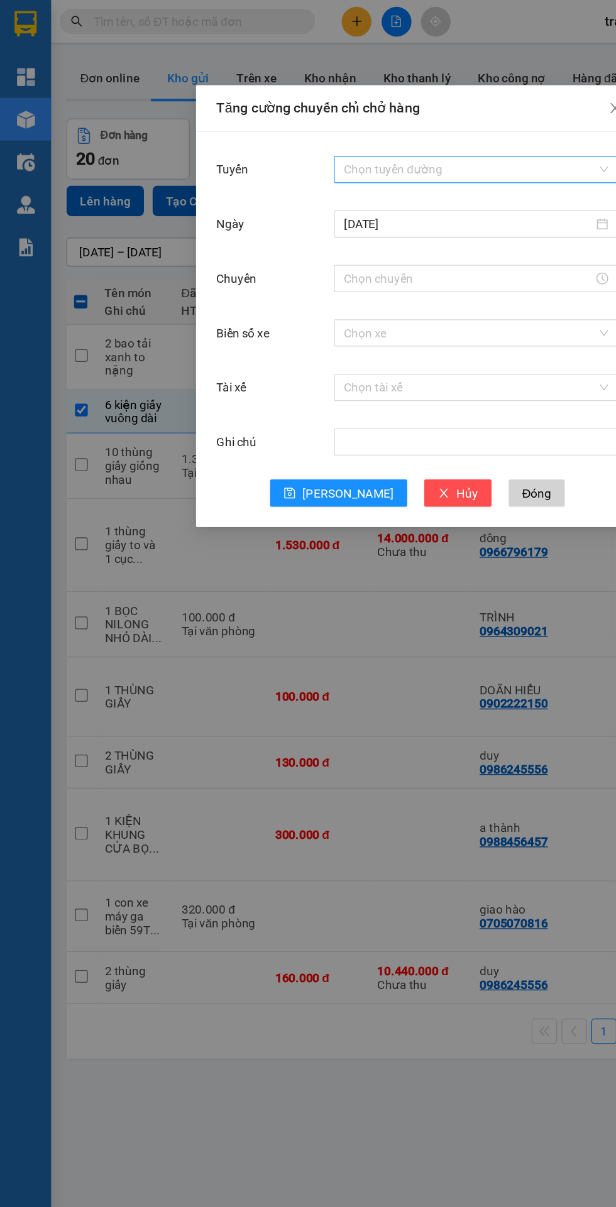
click at [281, 120] on input "Tuyến" at bounding box center [347, 125] width 186 height 19
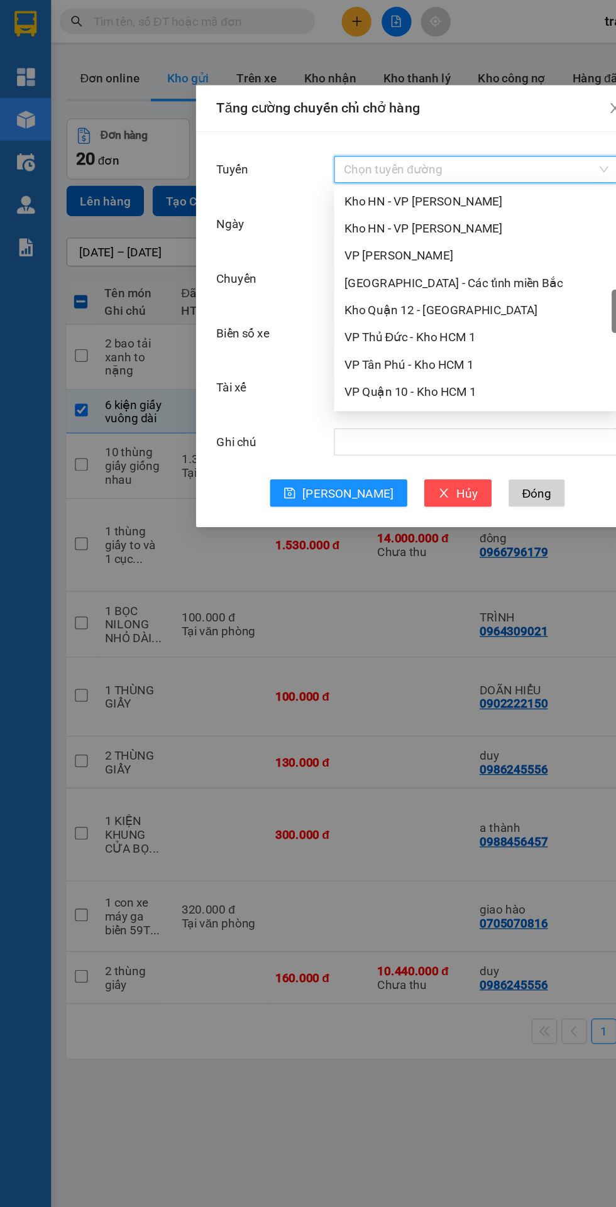
scroll to position [427, 0]
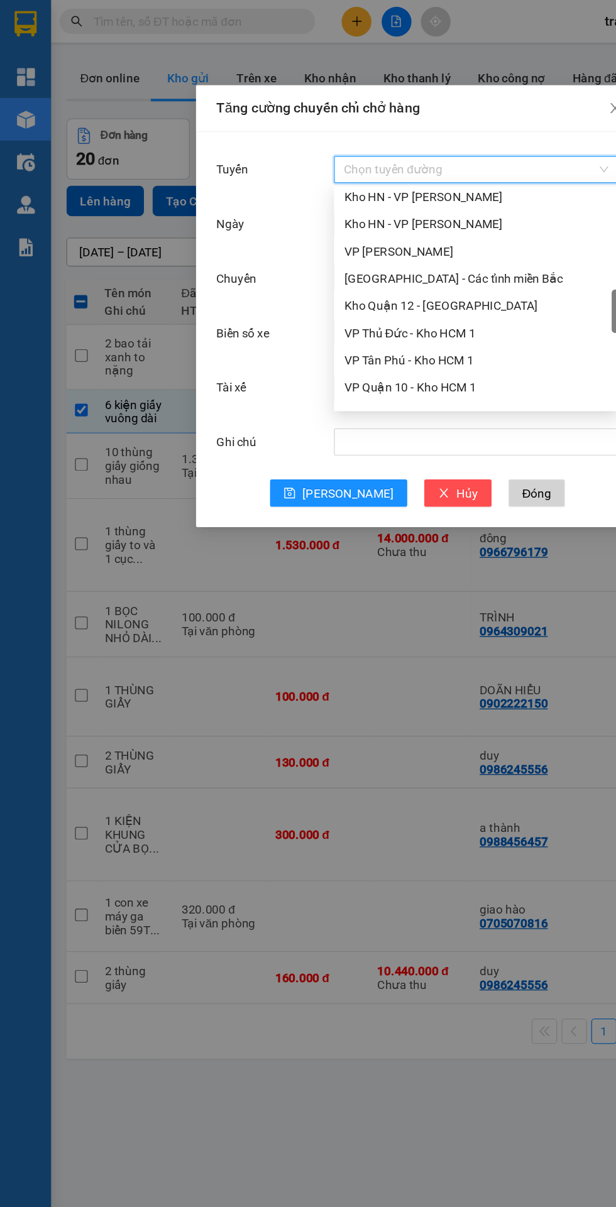
click at [290, 227] on div "Kho Quận 12 - [GEOGRAPHIC_DATA]" at bounding box center [351, 226] width 195 height 14
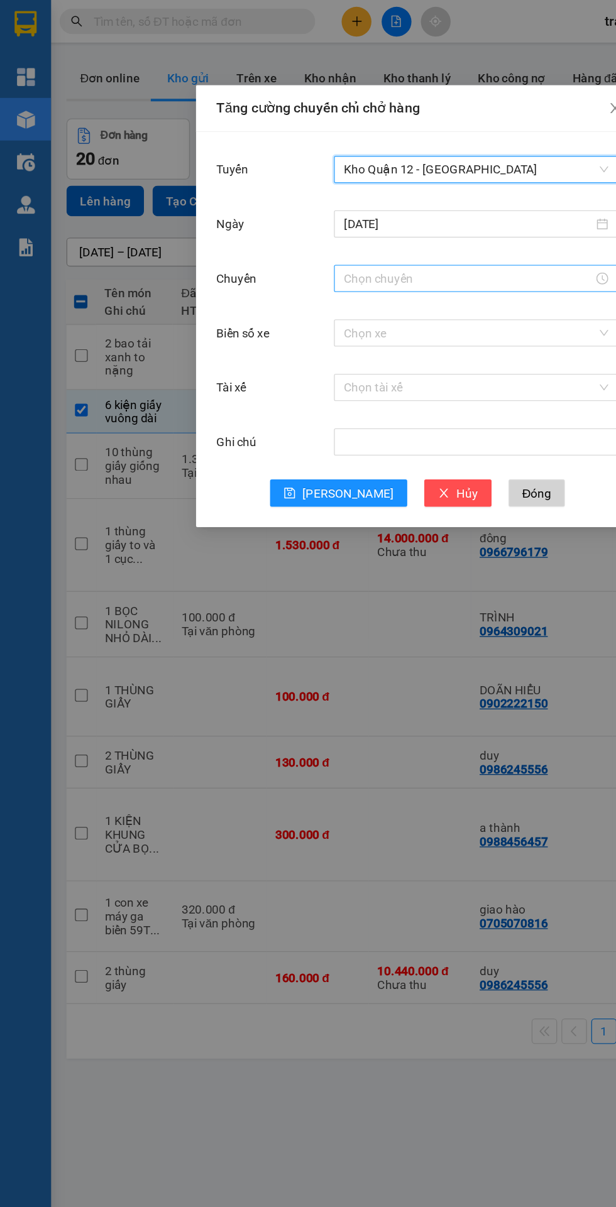
click at [280, 209] on input "Chuyến" at bounding box center [345, 205] width 183 height 14
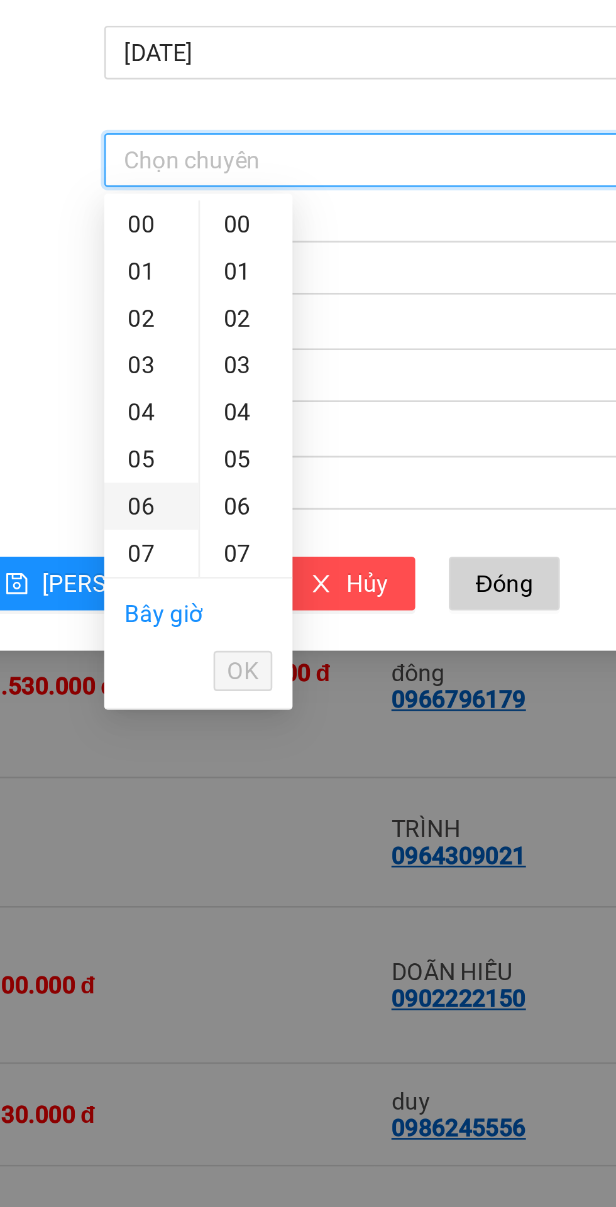
click at [253, 342] on div "06" at bounding box center [263, 335] width 35 height 18
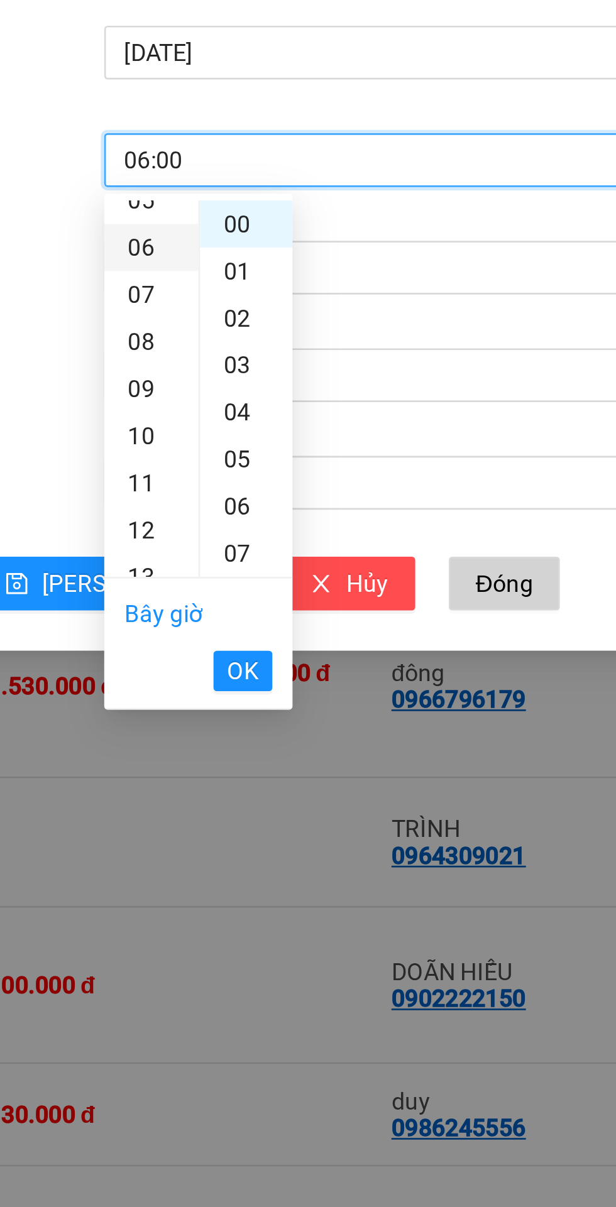
scroll to position [106, 0]
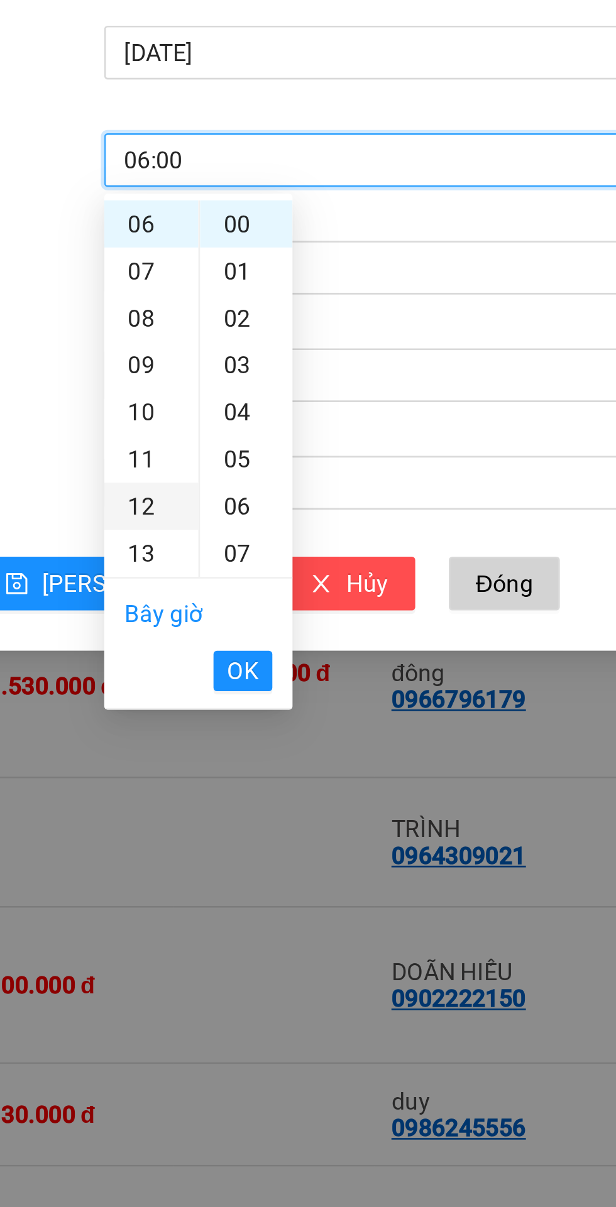
click at [261, 332] on div "12" at bounding box center [263, 335] width 35 height 18
type input "12:00"
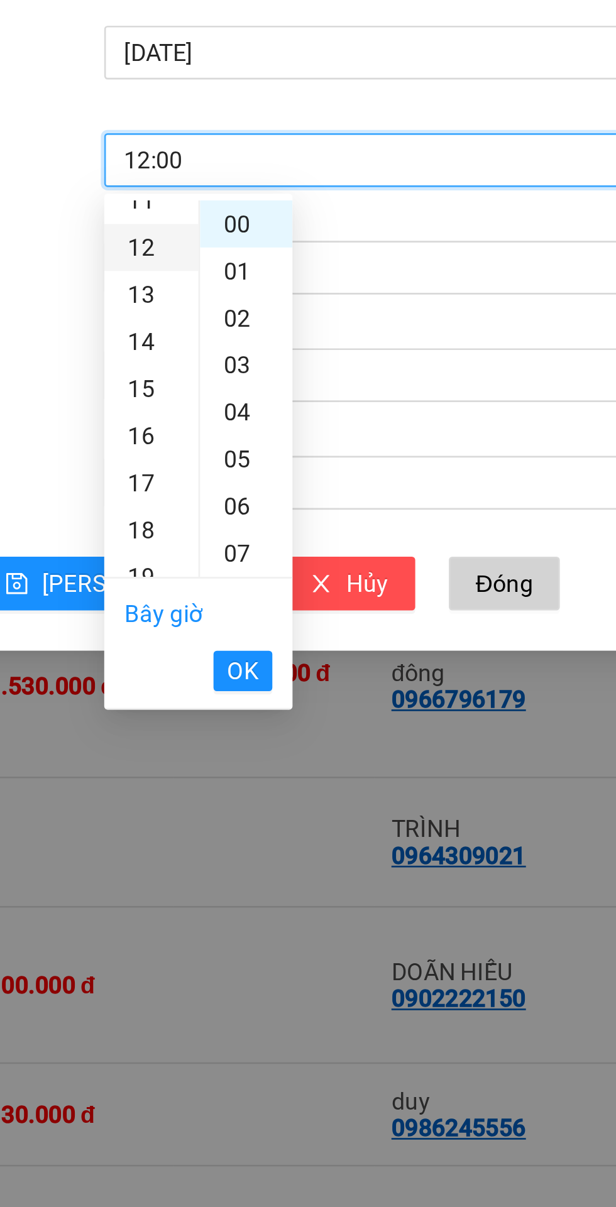
scroll to position [211, 0]
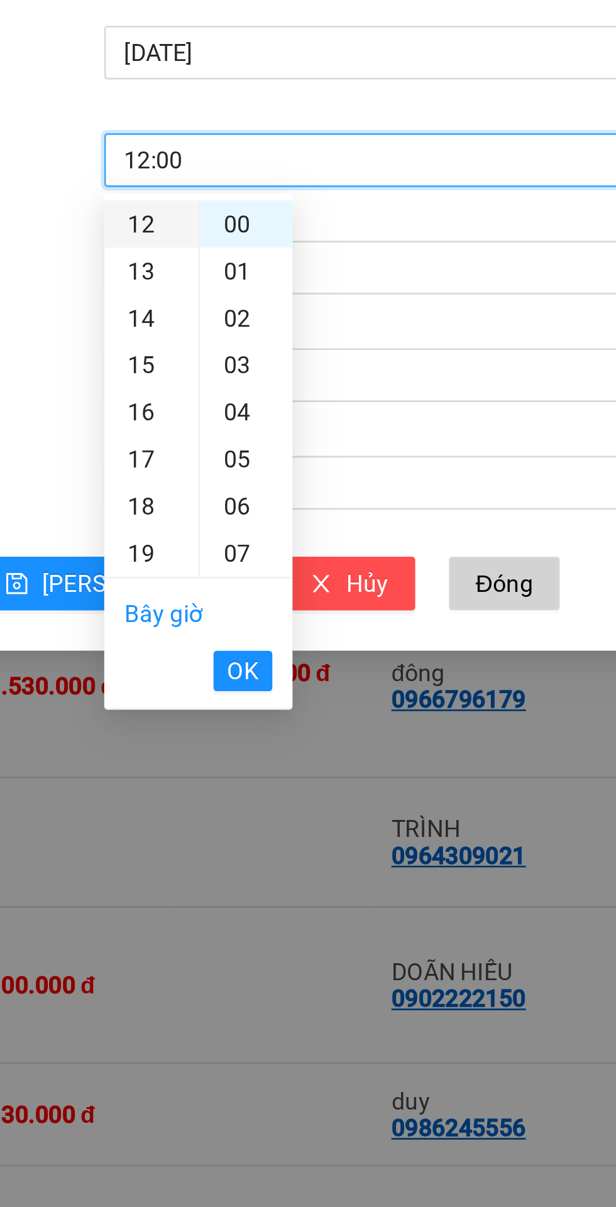
click at [262, 234] on div "12" at bounding box center [263, 229] width 35 height 18
click at [297, 389] on span "OK" at bounding box center [298, 396] width 12 height 14
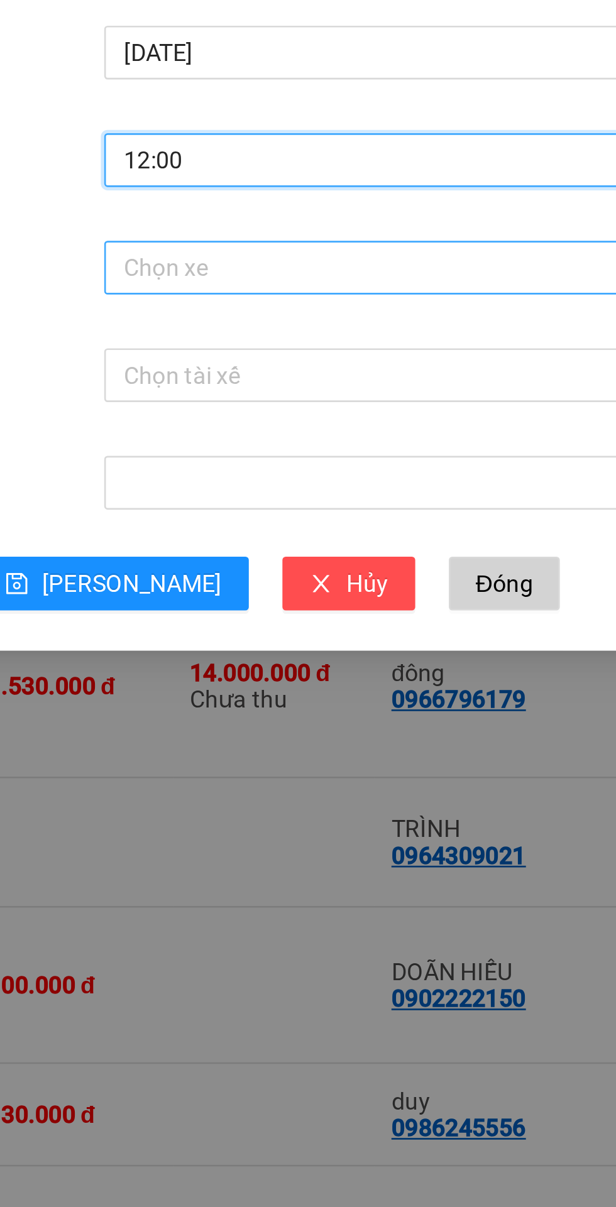
click at [274, 240] on input "Biển số xe" at bounding box center [347, 245] width 186 height 19
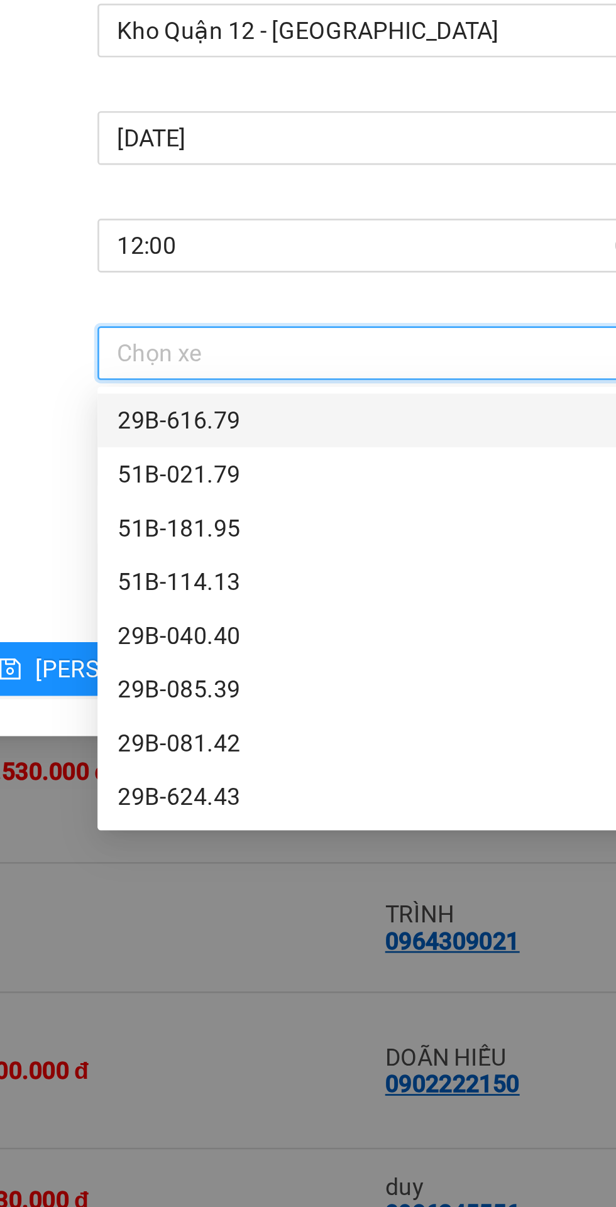
click at [223, 293] on div "Tài xế" at bounding box center [203, 285] width 87 height 25
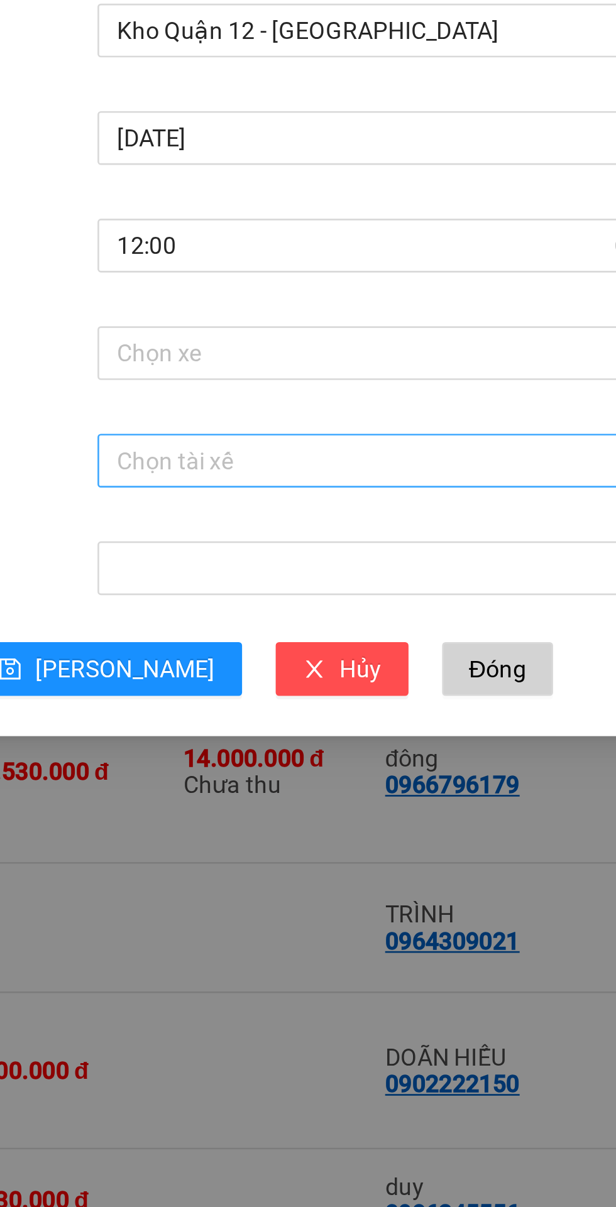
click at [271, 287] on input "Tài xế" at bounding box center [347, 285] width 186 height 19
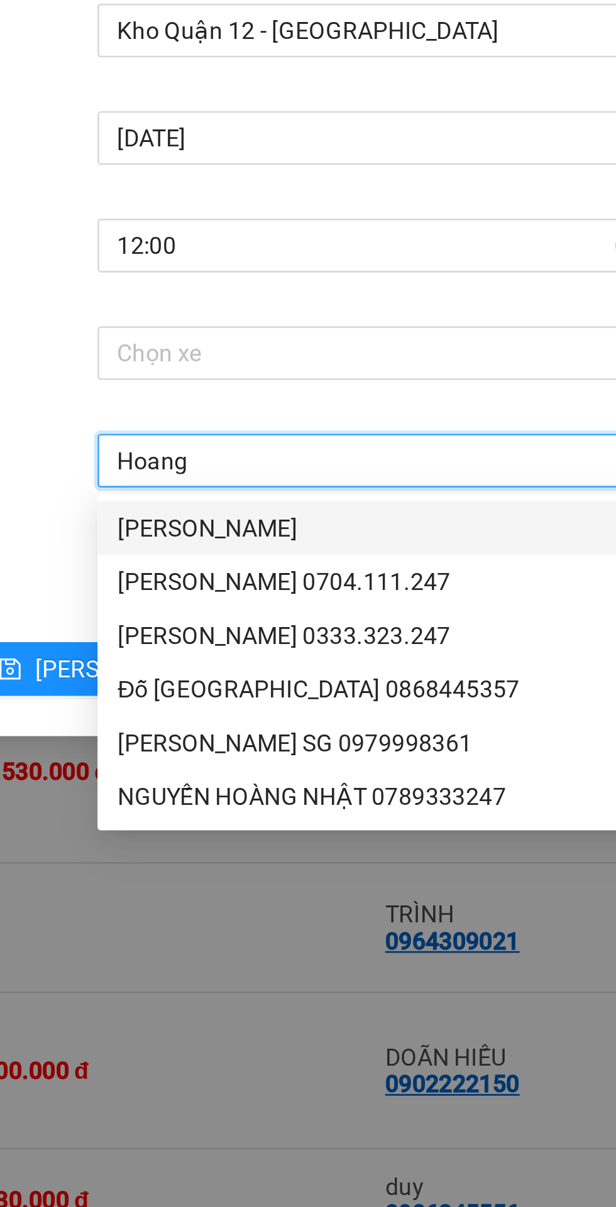
type input "Hoàng"
click at [286, 369] on div "Đỗ [GEOGRAPHIC_DATA] 0868445357" at bounding box center [351, 371] width 195 height 14
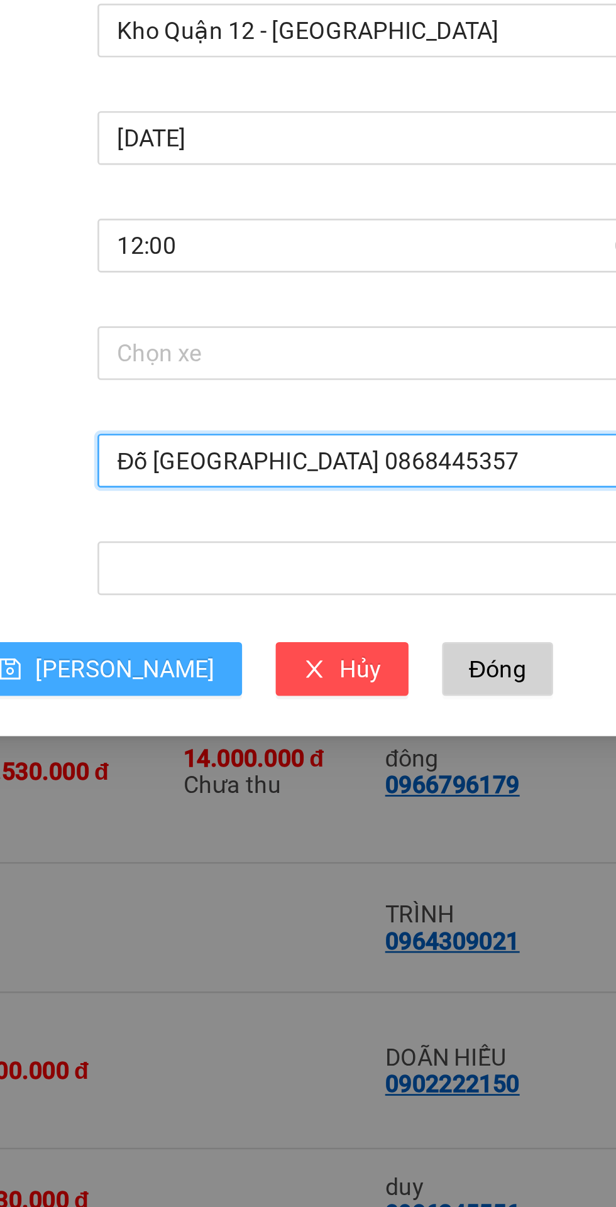
click at [251, 367] on span "[PERSON_NAME]" at bounding box center [256, 364] width 67 height 14
